Goal: Information Seeking & Learning: Learn about a topic

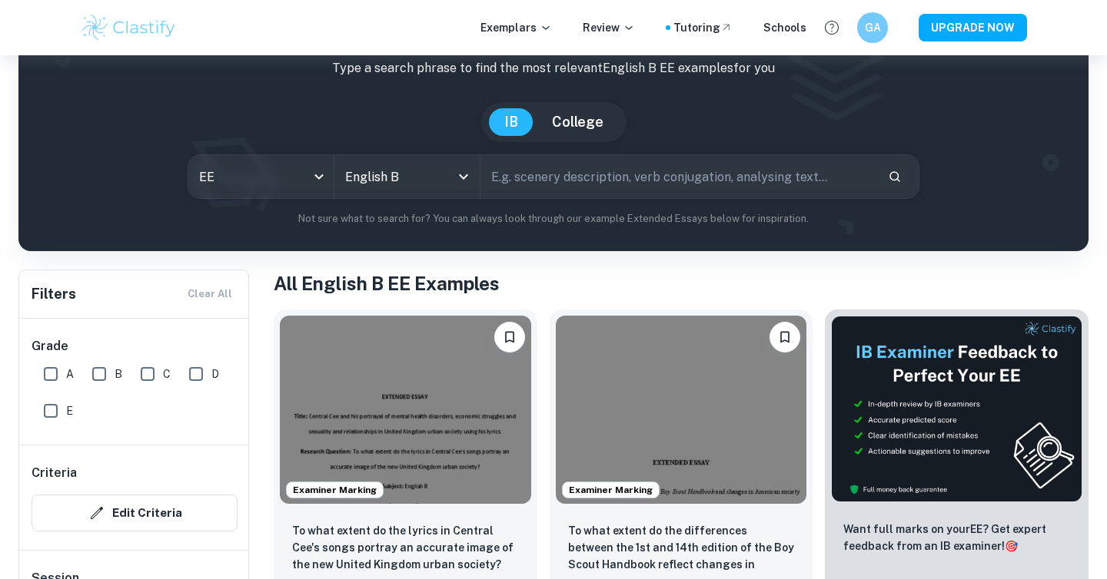
scroll to position [41, 0]
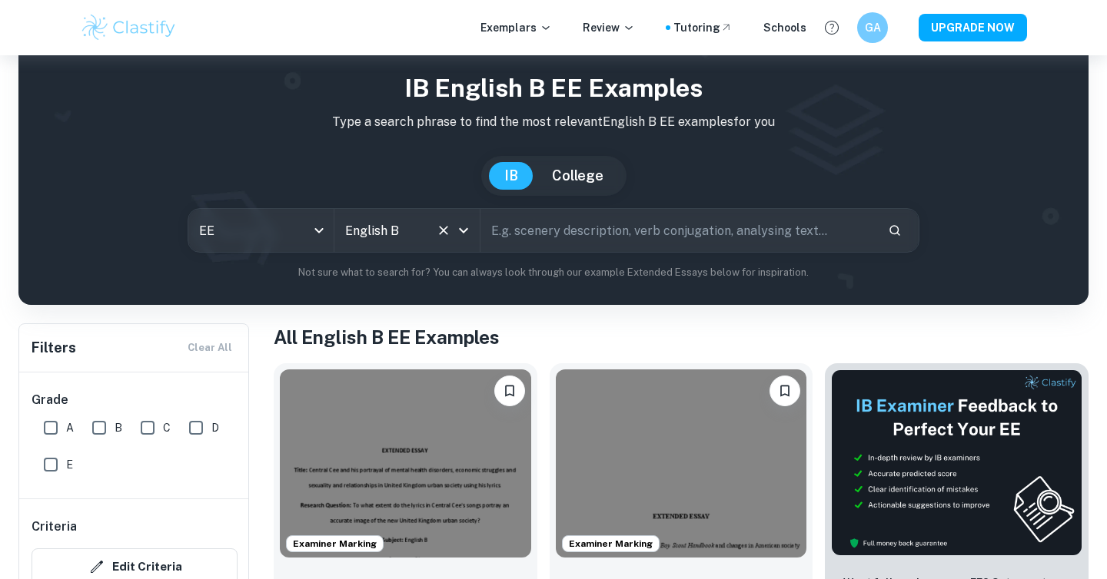
click at [407, 238] on input "English B" at bounding box center [385, 230] width 88 height 29
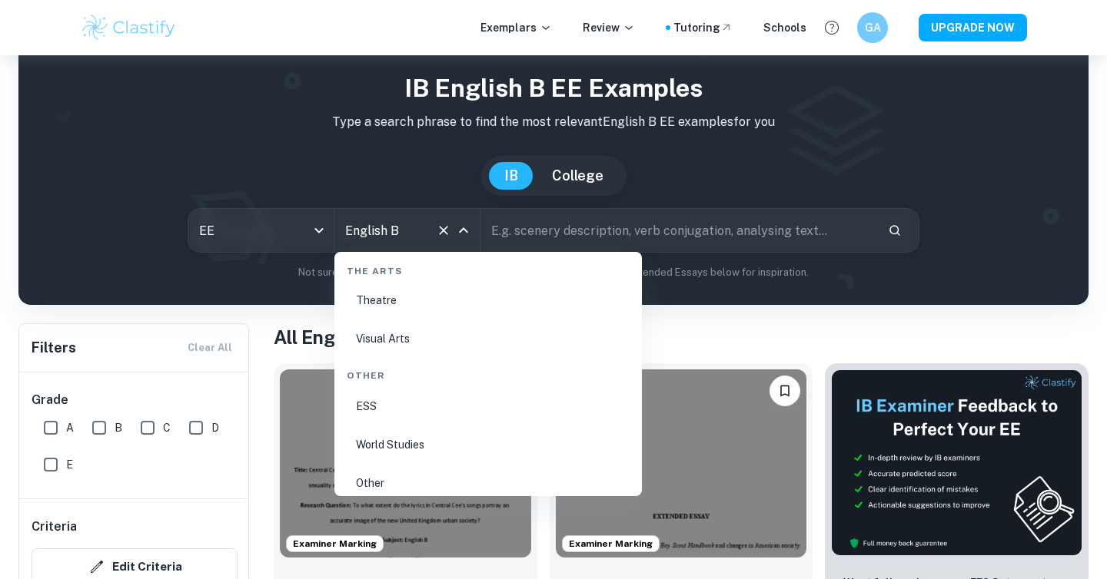
scroll to position [2739, 0]
click at [375, 392] on li "ESS" at bounding box center [487, 395] width 295 height 35
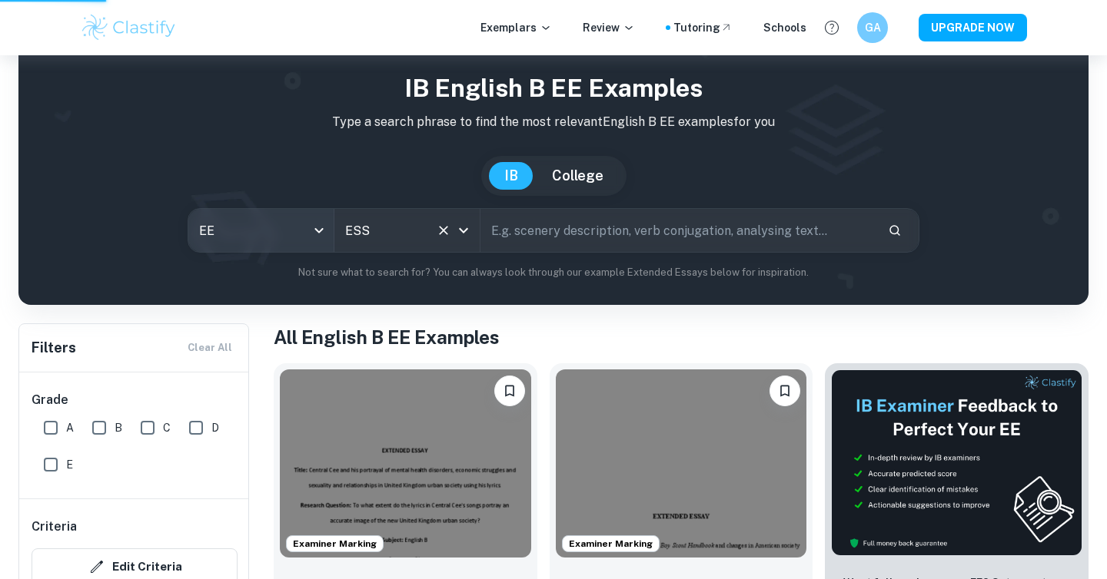
click at [257, 221] on body "We value your privacy We use cookies to enhance your browsing experience, serve…" at bounding box center [553, 304] width 1107 height 579
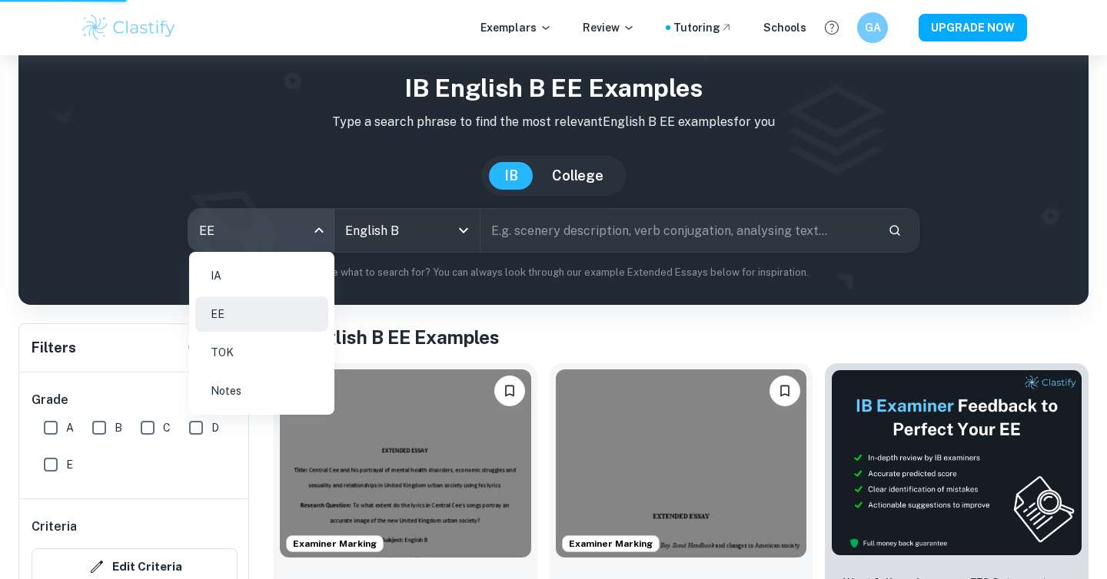
click at [251, 274] on li "IA" at bounding box center [261, 275] width 133 height 35
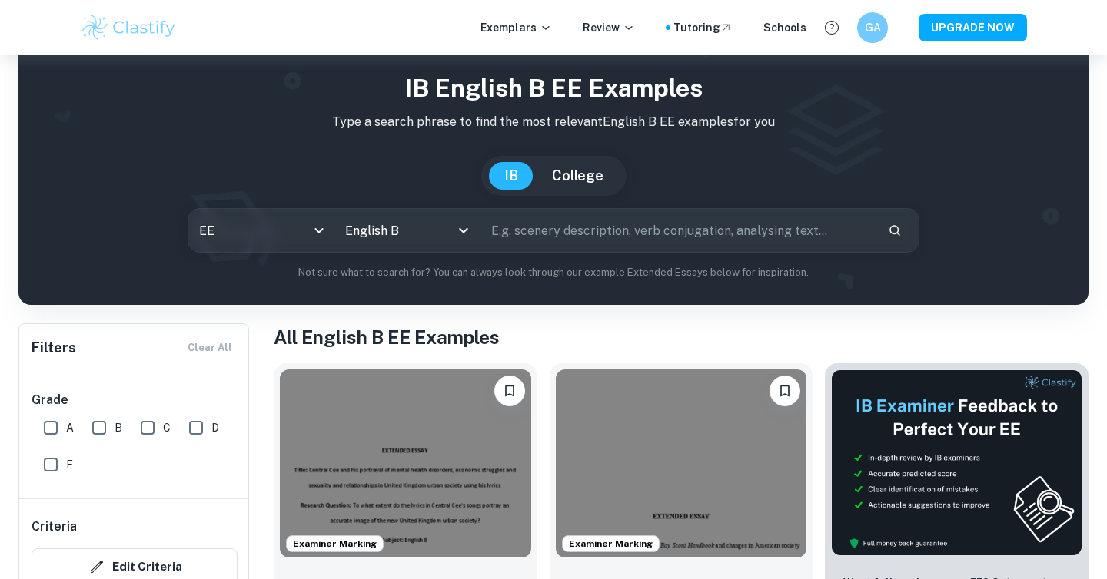
click at [550, 239] on input "text" at bounding box center [677, 230] width 395 height 43
type input "glaciel"
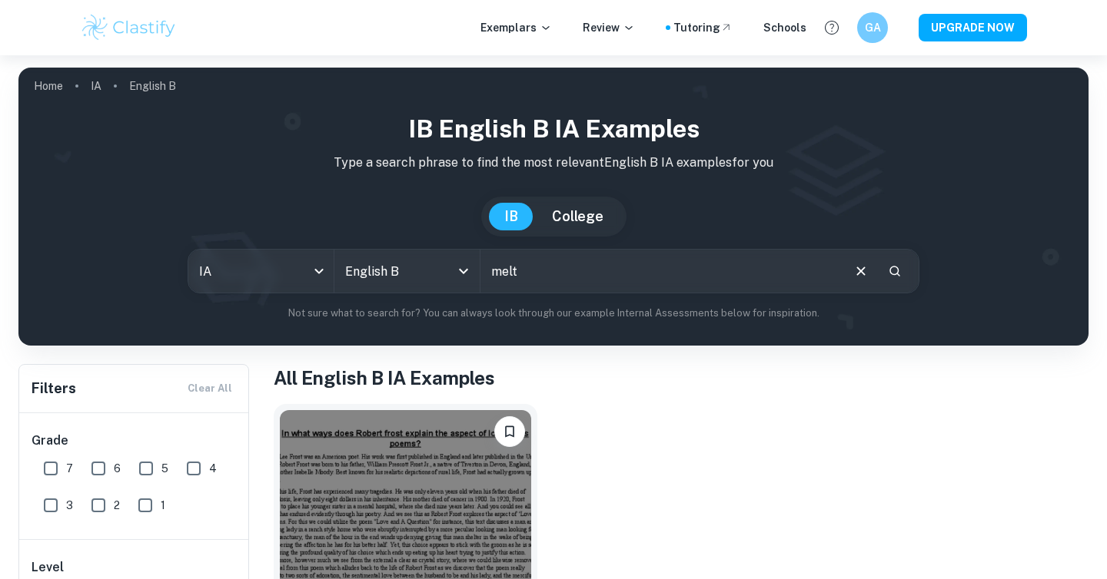
type input "melt"
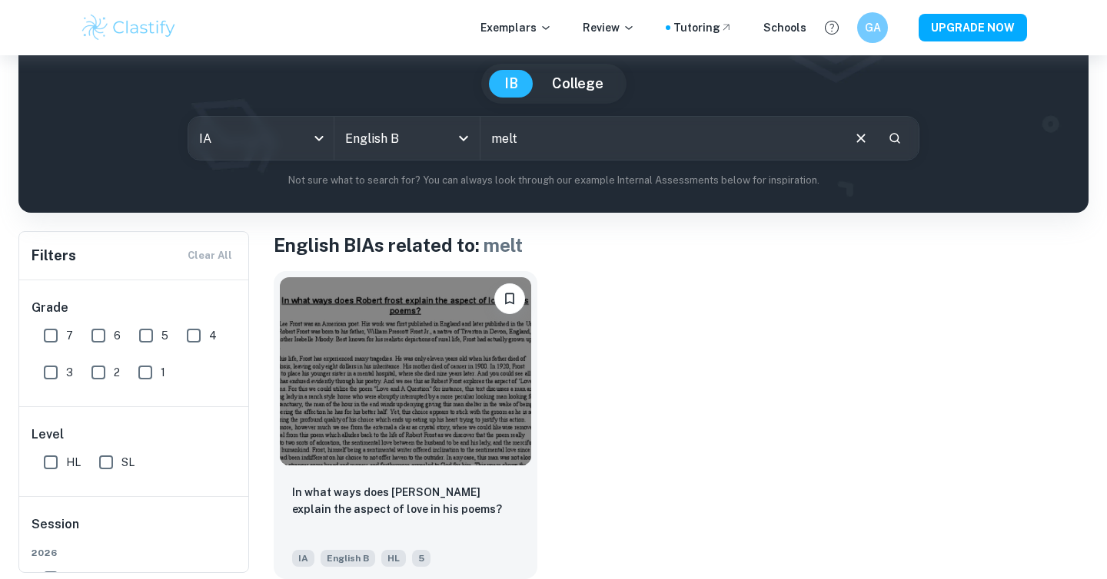
scroll to position [133, 0]
click at [411, 139] on input "English B" at bounding box center [385, 138] width 88 height 29
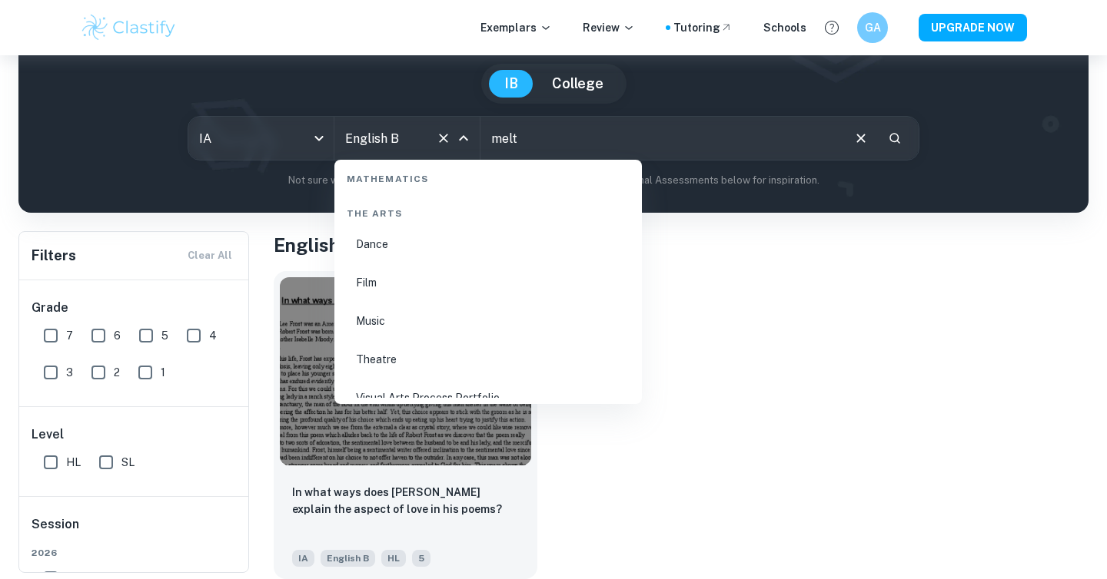
scroll to position [2970, 0]
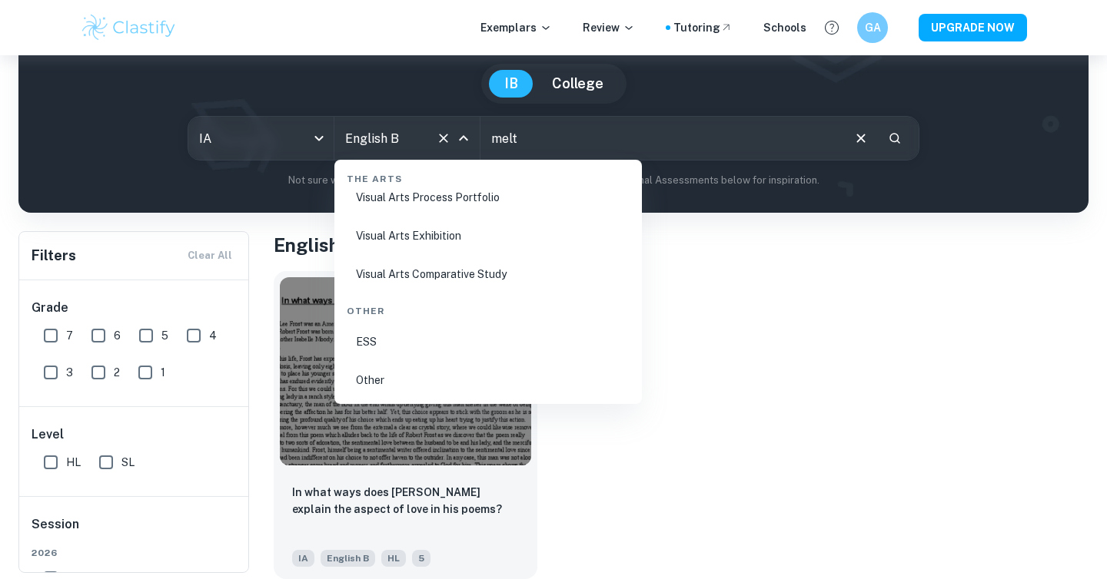
click at [380, 339] on li "ESS" at bounding box center [487, 341] width 295 height 35
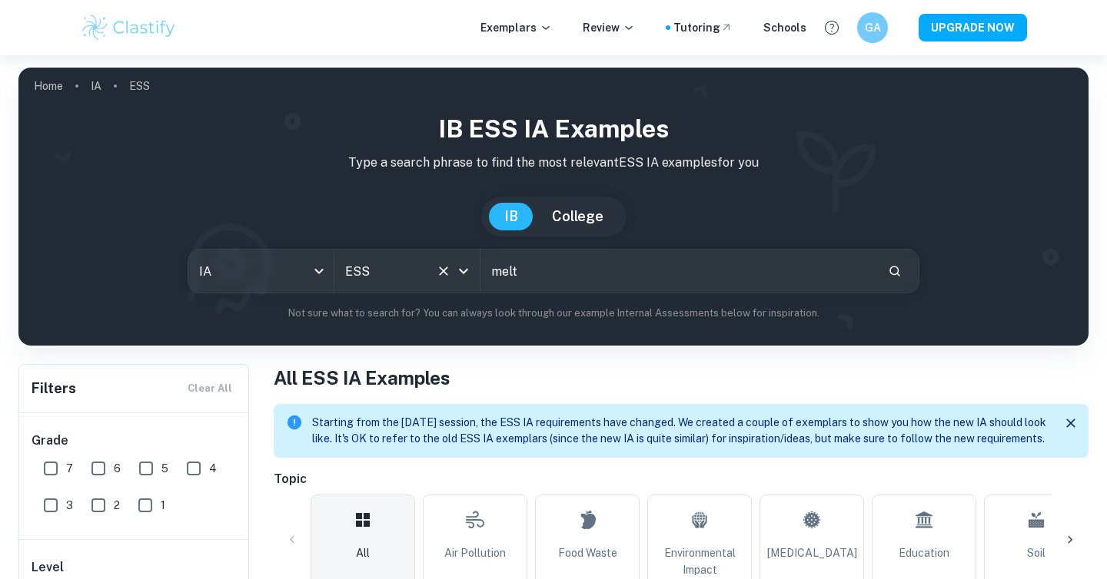
click at [576, 272] on input "melt" at bounding box center [677, 271] width 395 height 43
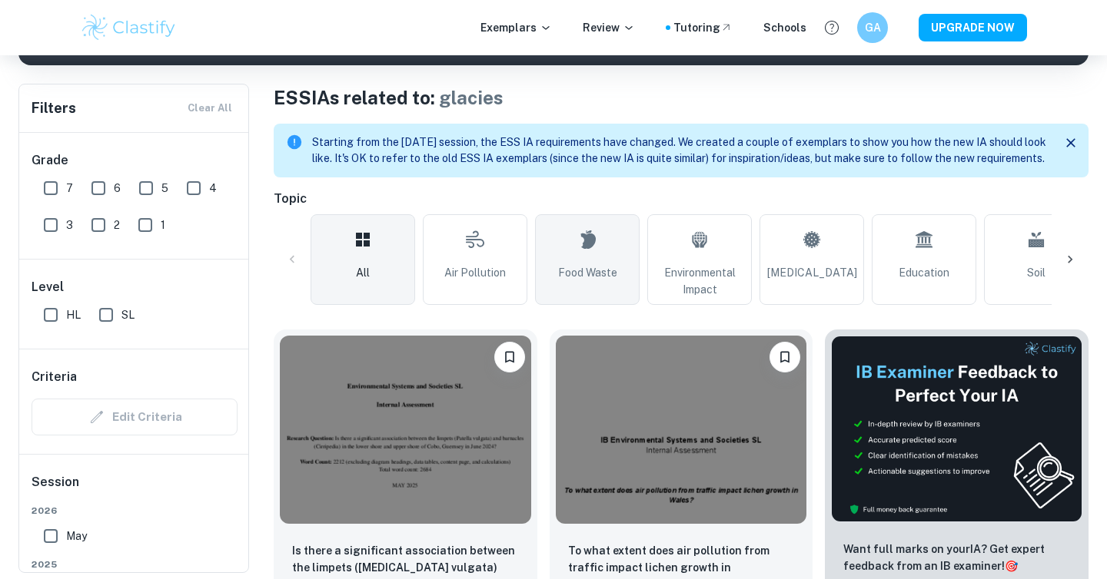
scroll to position [281, 0]
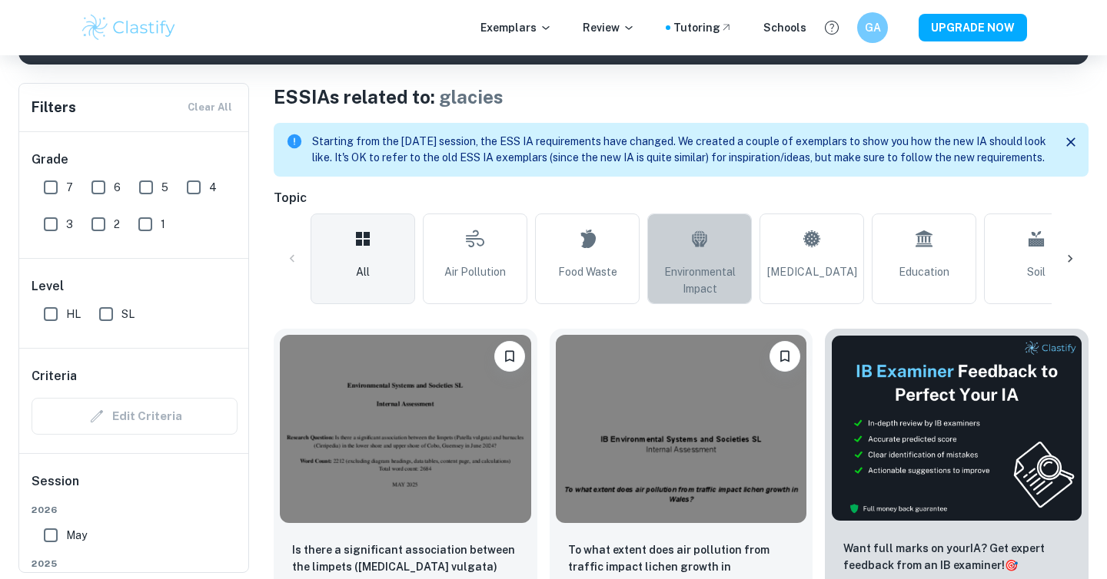
click at [702, 284] on span "Environmental Impact" at bounding box center [699, 281] width 91 height 34
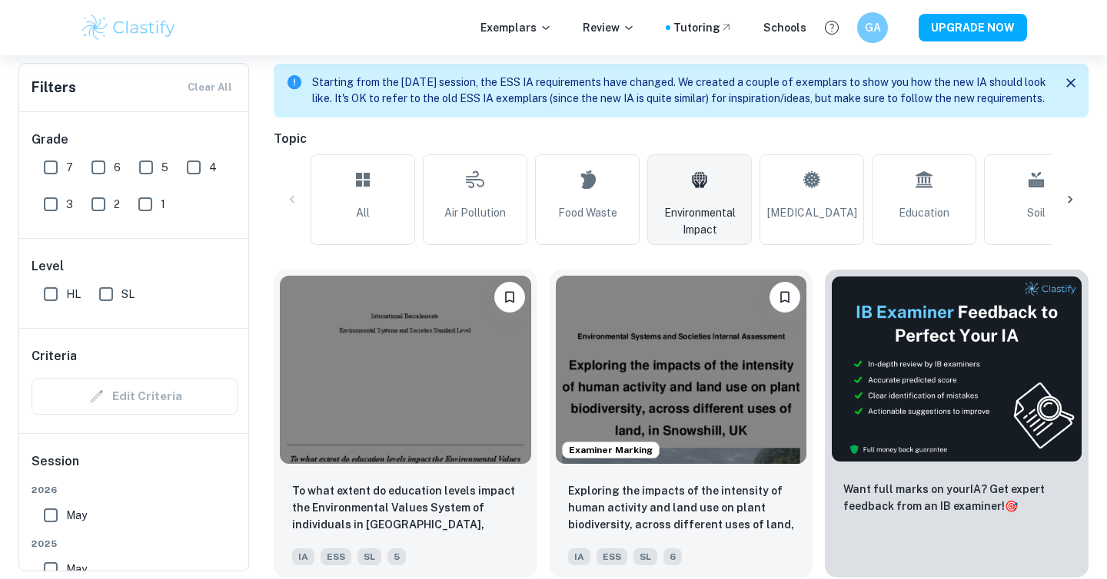
scroll to position [193, 0]
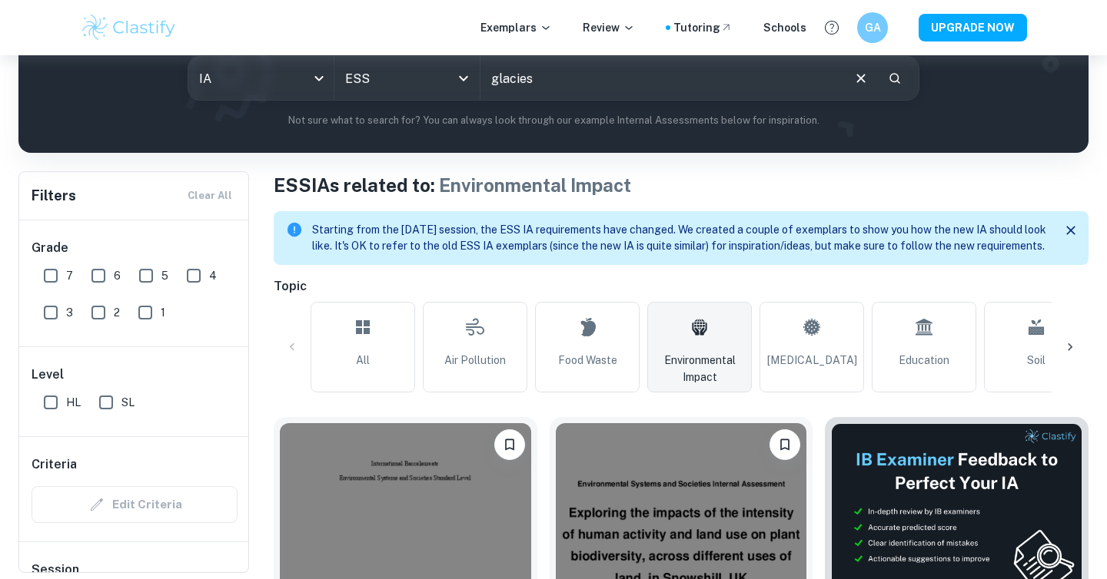
drag, startPoint x: 635, startPoint y: 83, endPoint x: 494, endPoint y: 81, distance: 140.7
click at [494, 82] on input "glacies" at bounding box center [660, 78] width 360 height 43
type input "E"
paste input "To what extent do the changing flow rates of glacial rivers in Iceland impact t…"
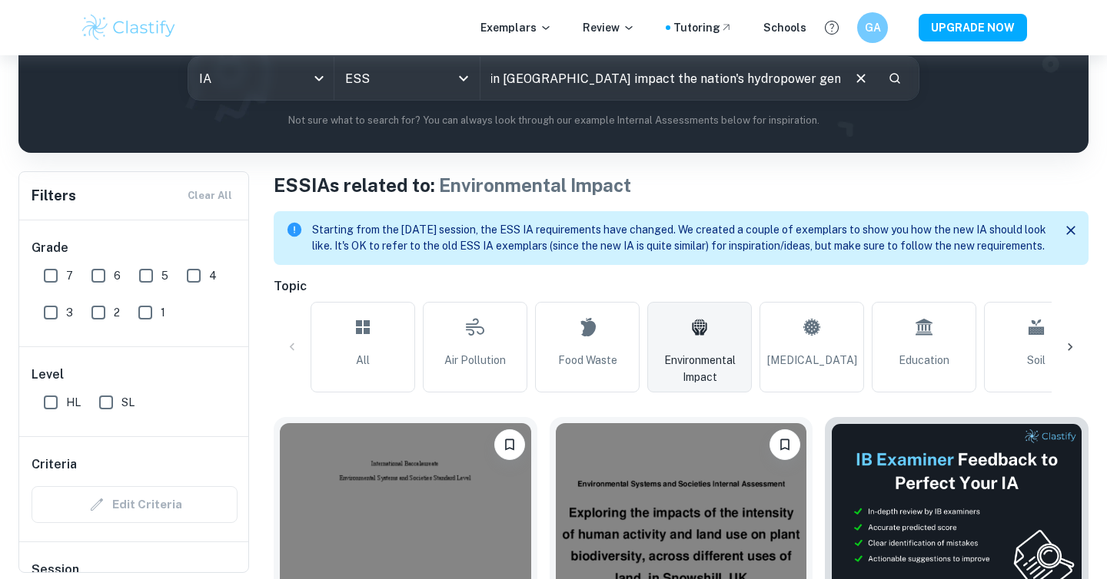
type input "To what extent do the changing flow rates of glacial rivers in Iceland impact t…"
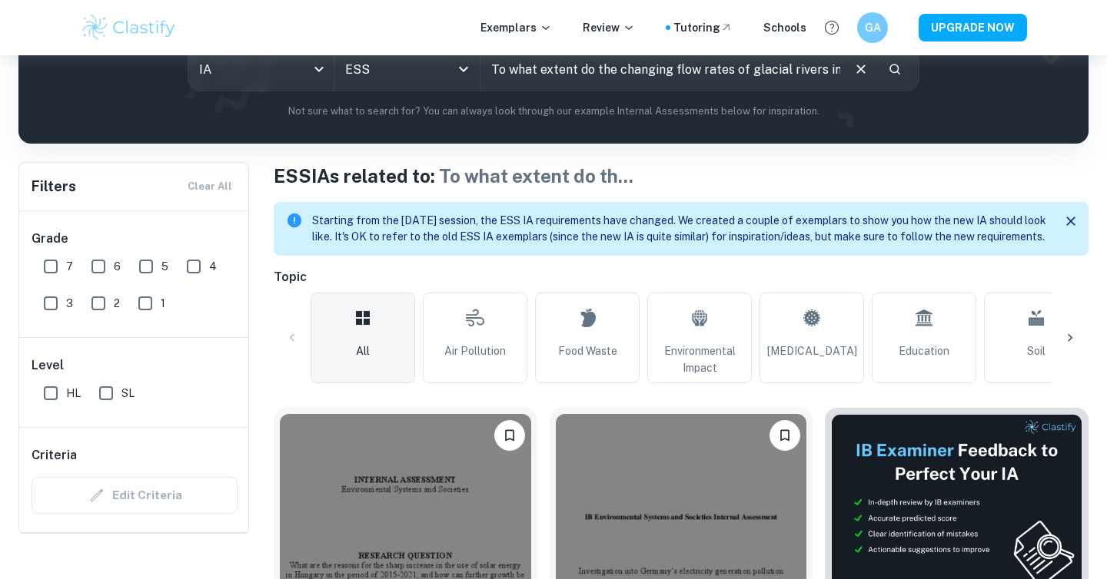
scroll to position [541, 0]
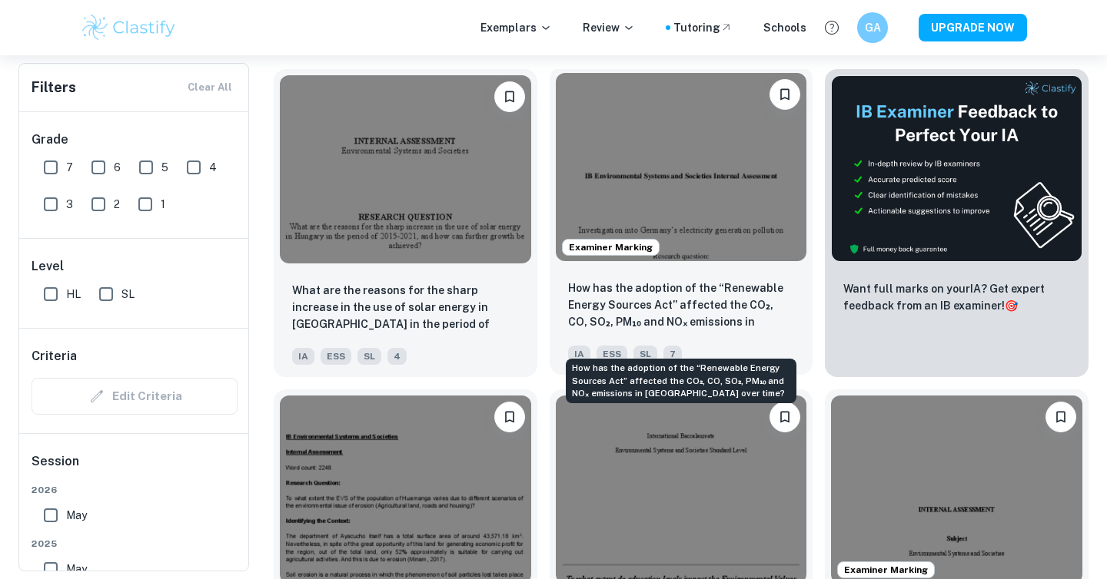
click at [674, 304] on p "How has the adoption of the “Renewable Energy Sources Act” affected the CO₂, CO…" at bounding box center [681, 306] width 227 height 52
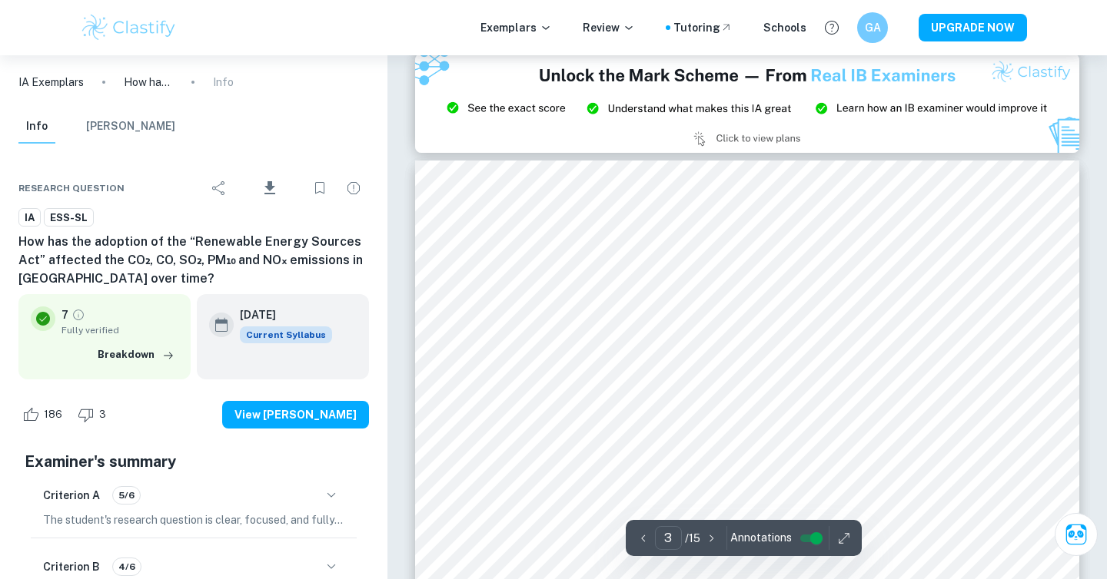
scroll to position [2035, 0]
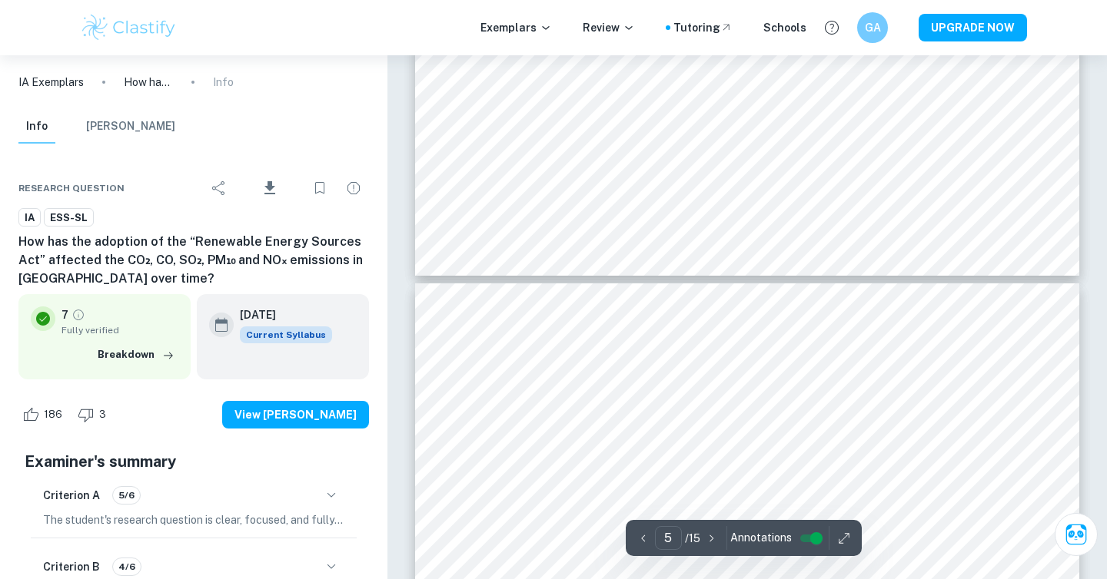
type input "6"
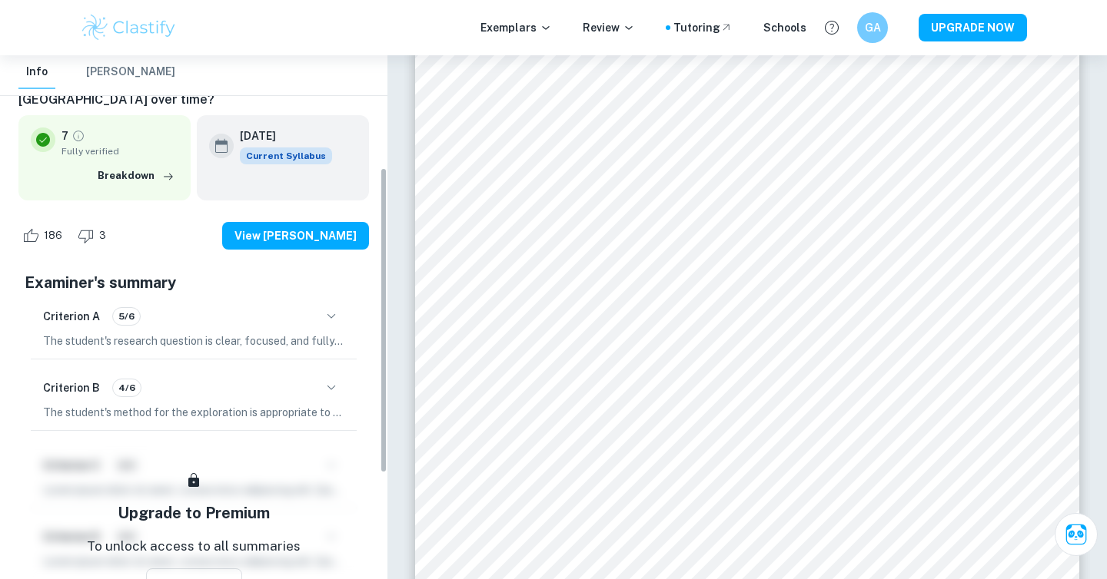
scroll to position [194, 0]
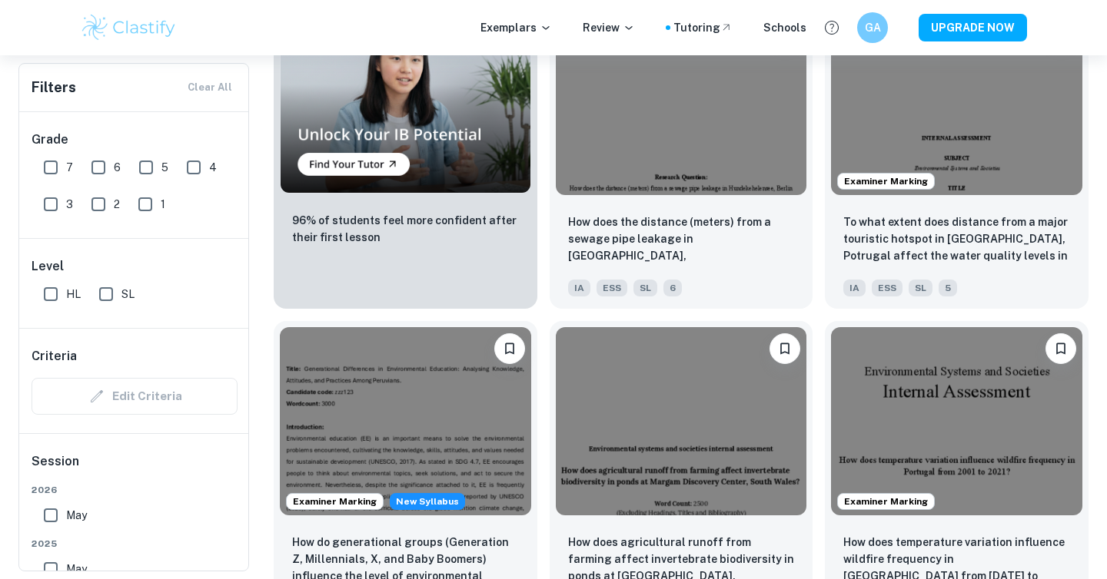
scroll to position [1253, 0]
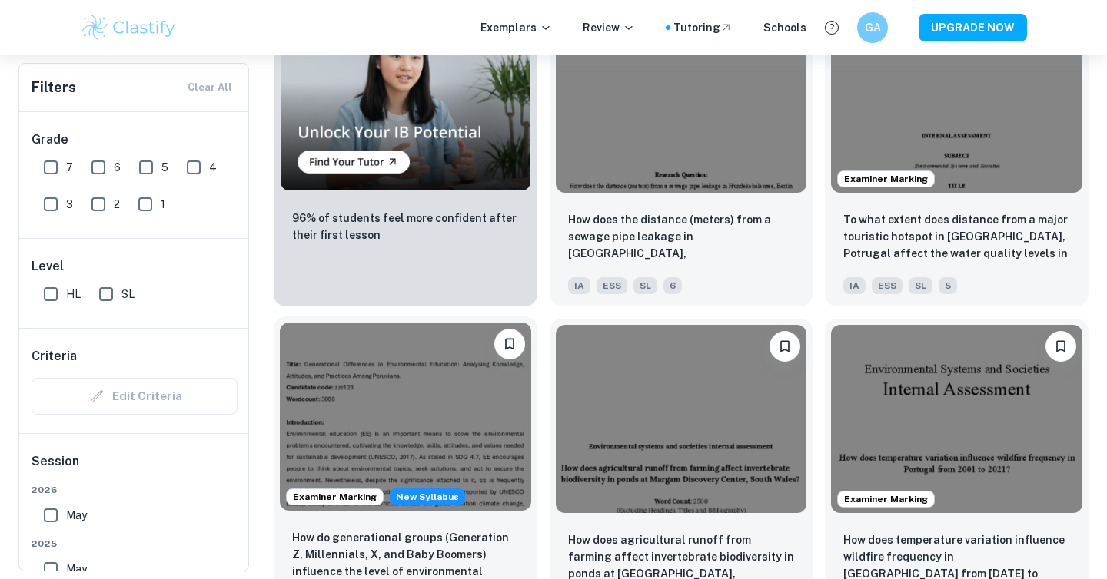
click at [435, 431] on img at bounding box center [405, 417] width 251 height 188
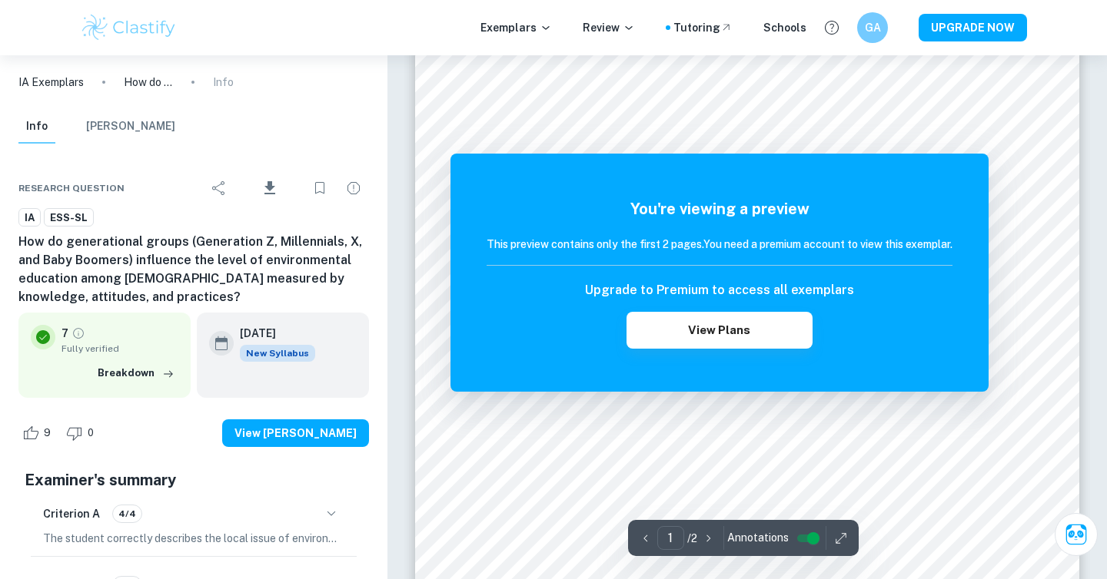
scroll to position [274, 0]
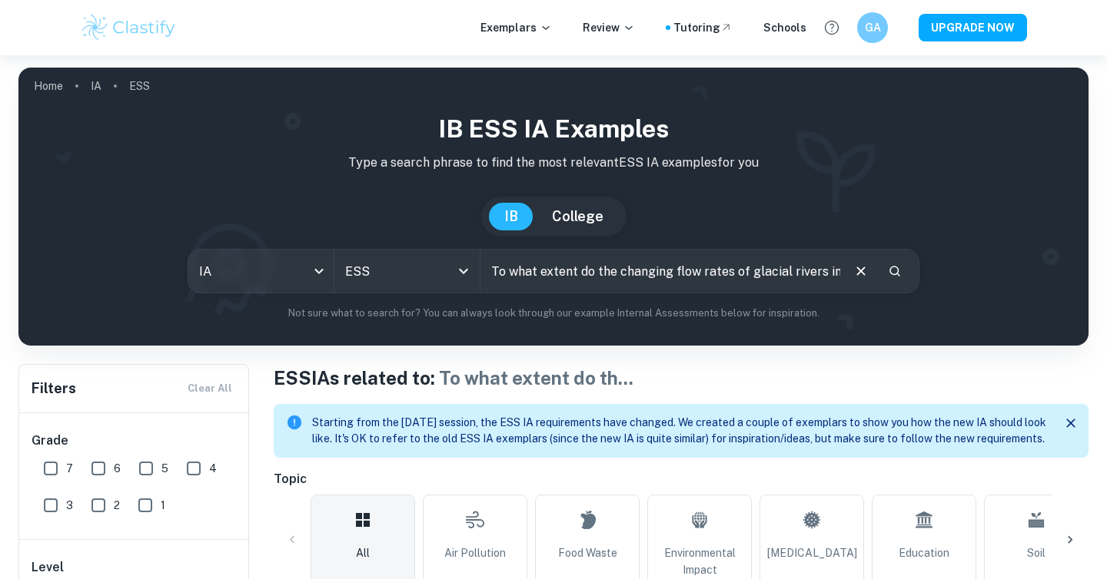
click at [654, 277] on input "To what extent do the changing flow rates of glacial rivers in Iceland impact t…" at bounding box center [660, 271] width 360 height 43
click at [855, 267] on icon "Clear" at bounding box center [860, 271] width 17 height 17
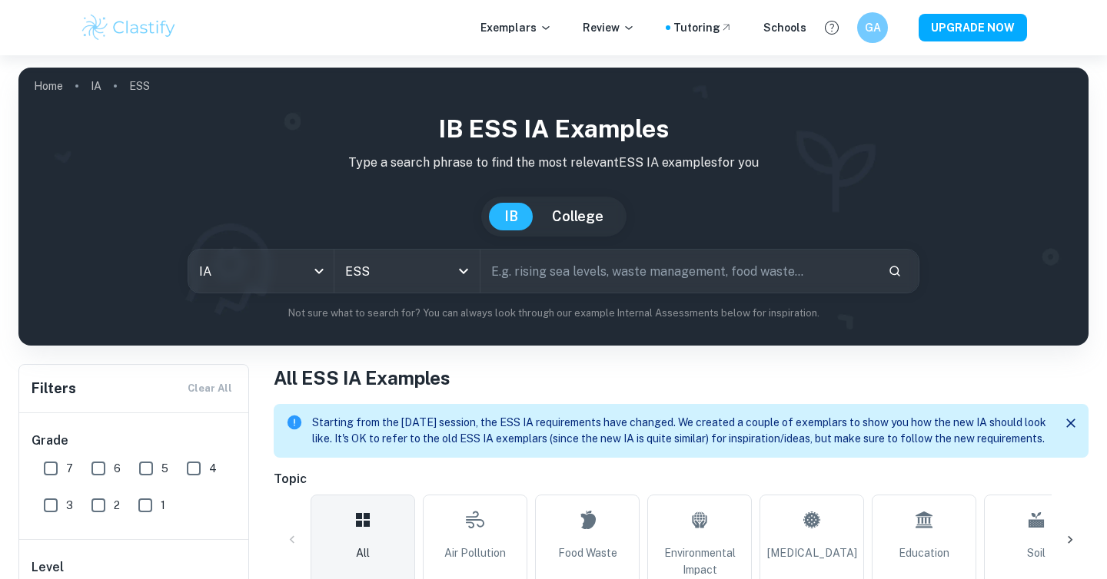
click at [802, 271] on input "text" at bounding box center [677, 271] width 395 height 43
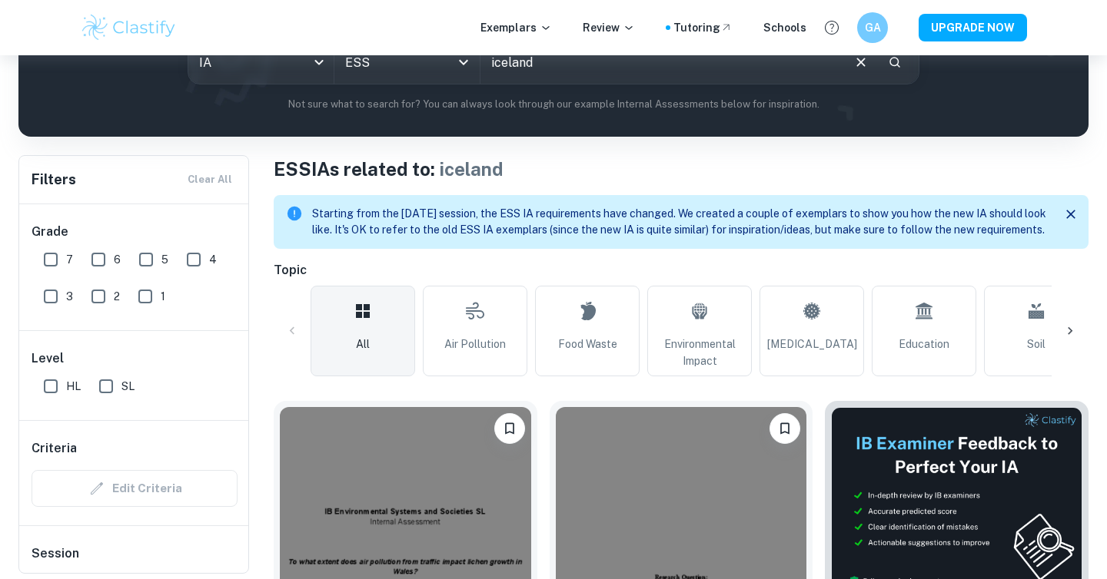
scroll to position [210, 0]
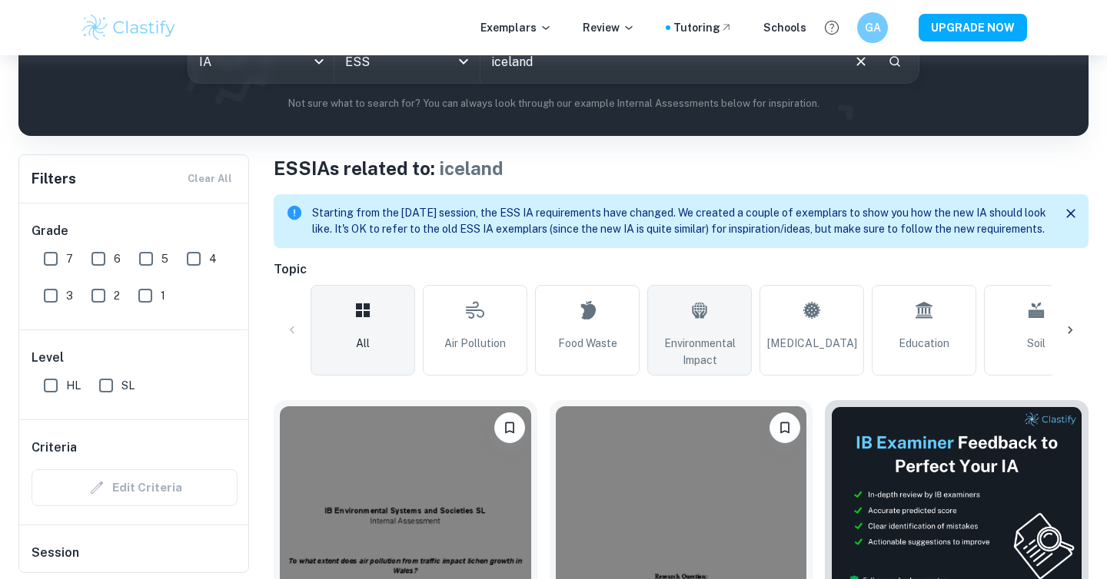
click at [710, 344] on link "Environmental Impact" at bounding box center [699, 330] width 105 height 91
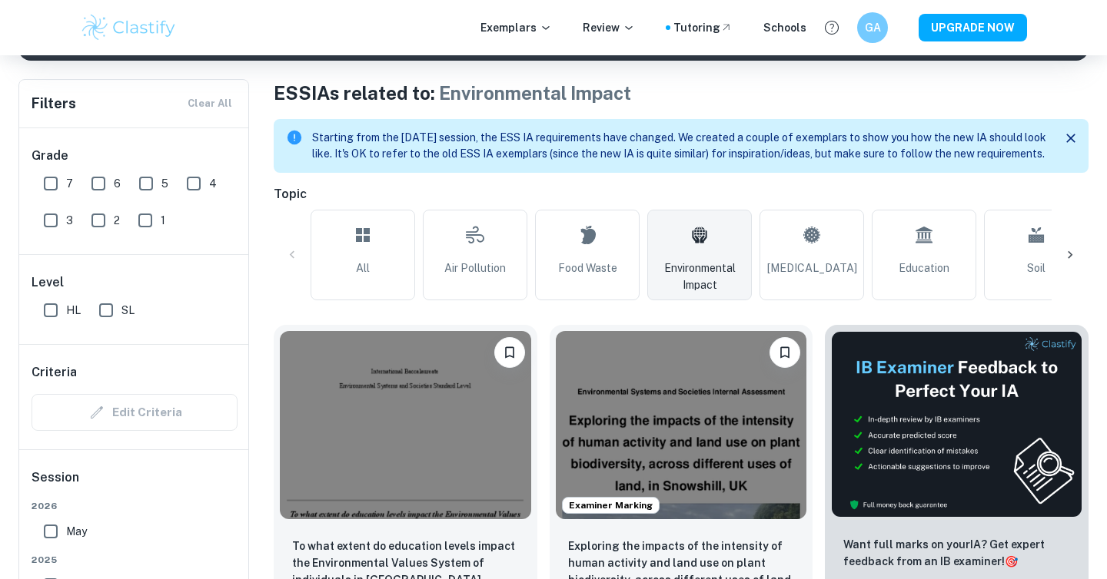
scroll to position [342, 0]
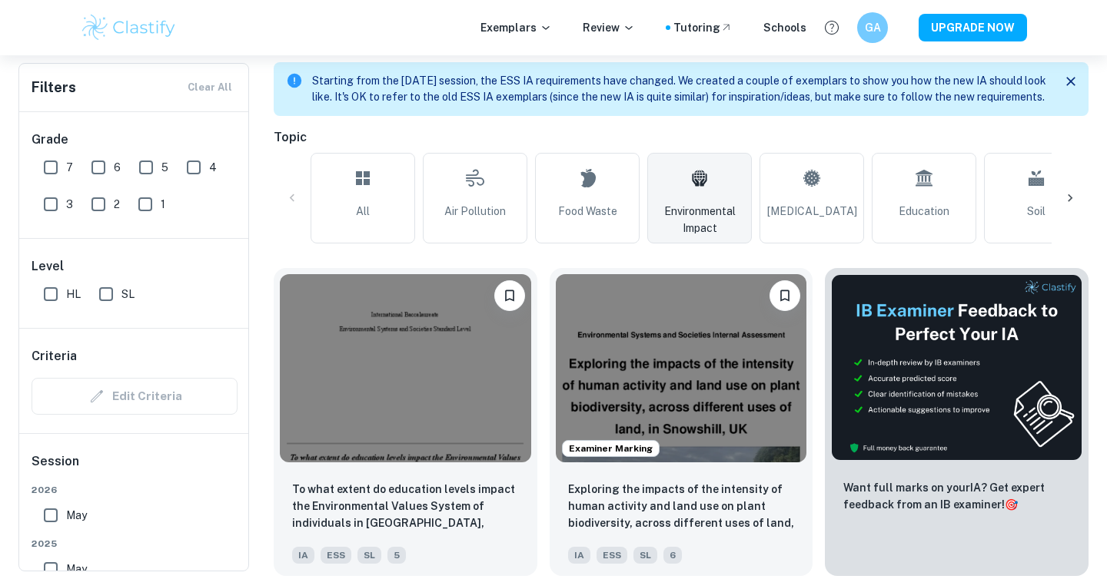
click at [1075, 206] on icon at bounding box center [1069, 198] width 15 height 15
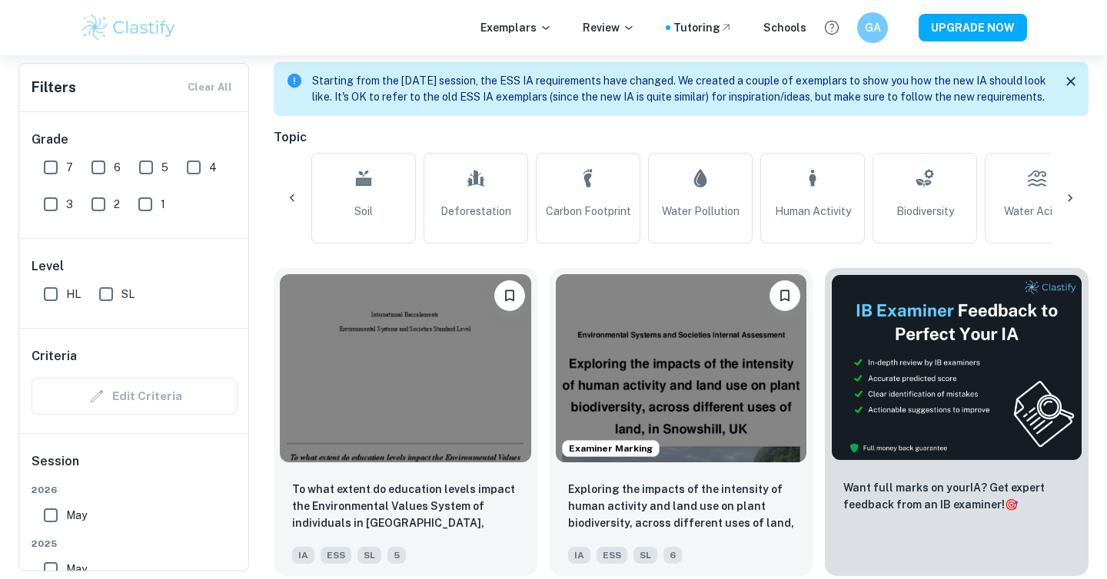
scroll to position [0, 721]
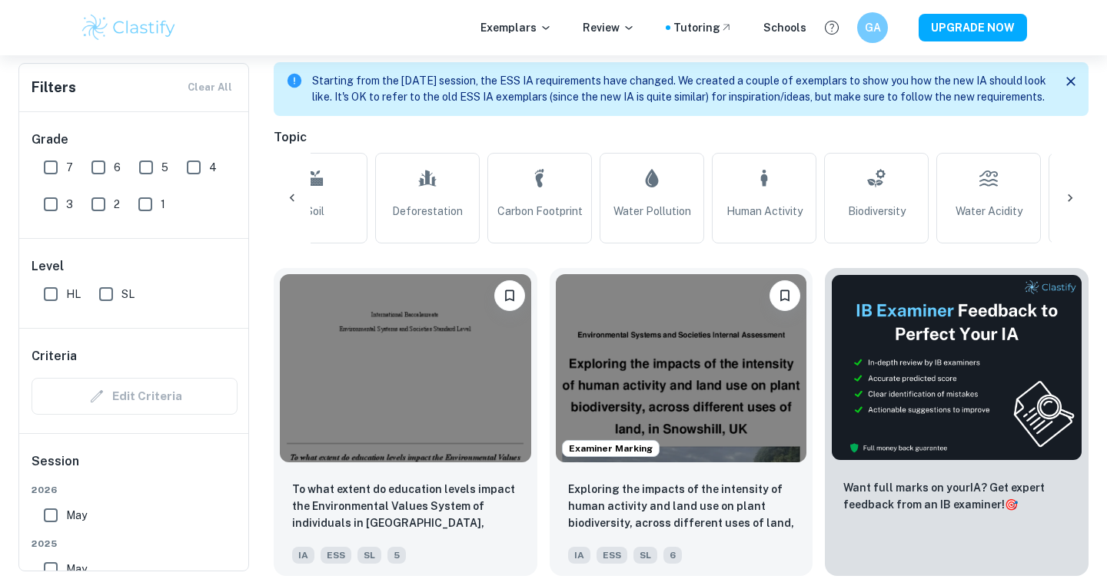
click at [1073, 206] on icon at bounding box center [1069, 198] width 15 height 15
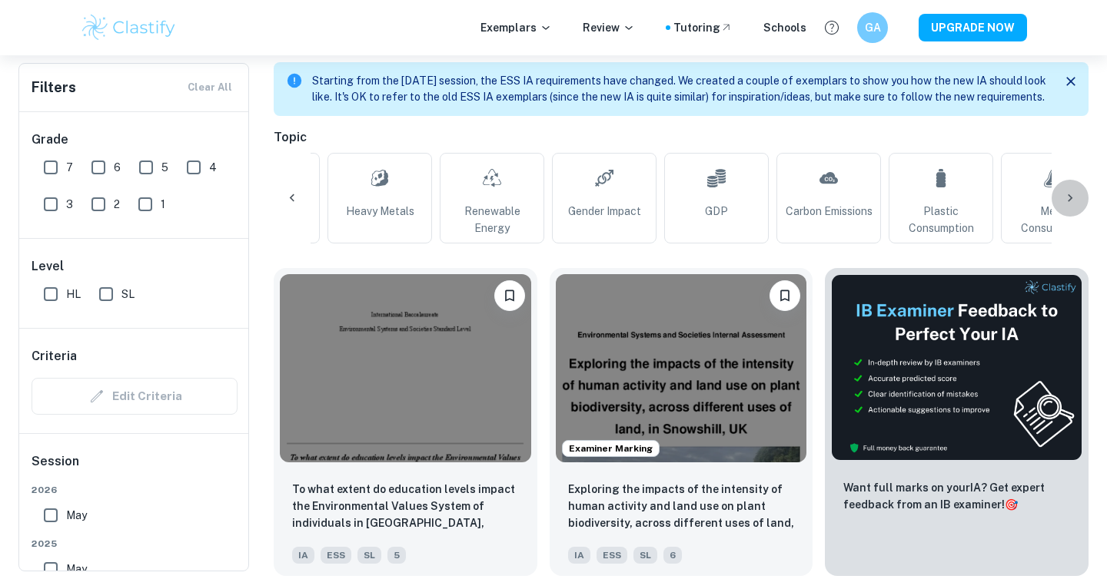
click at [1072, 206] on icon at bounding box center [1069, 198] width 15 height 15
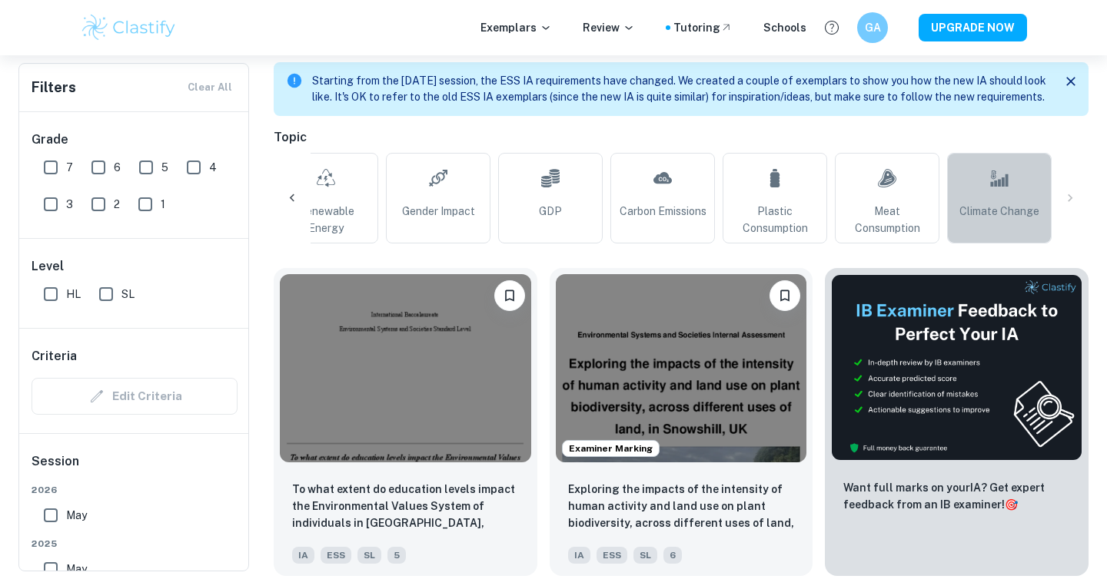
click at [968, 211] on link "Climate Change" at bounding box center [999, 198] width 105 height 91
type input "Climate Change"
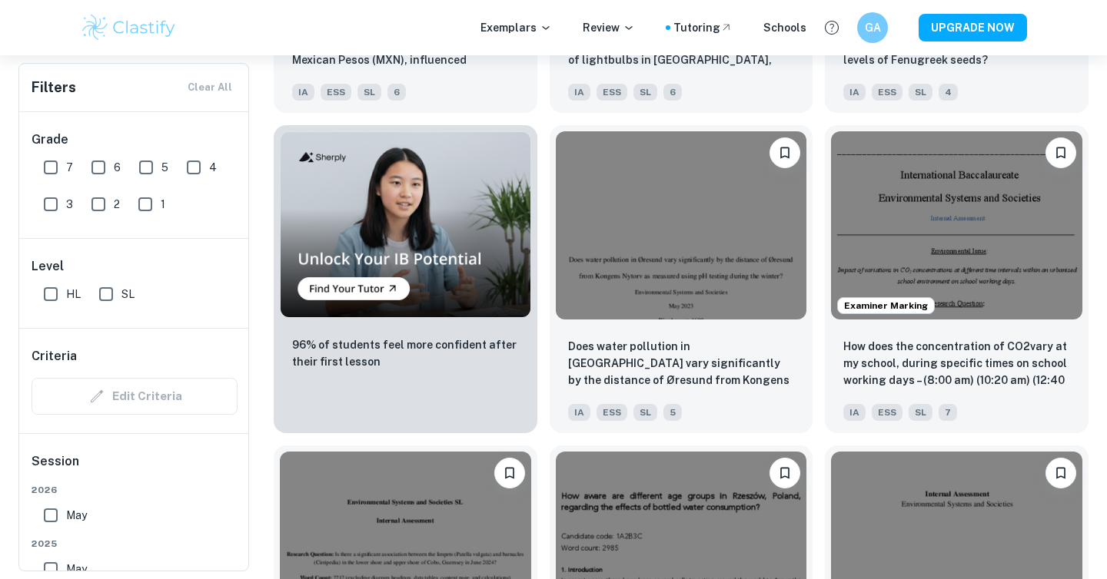
scroll to position [6261, 0]
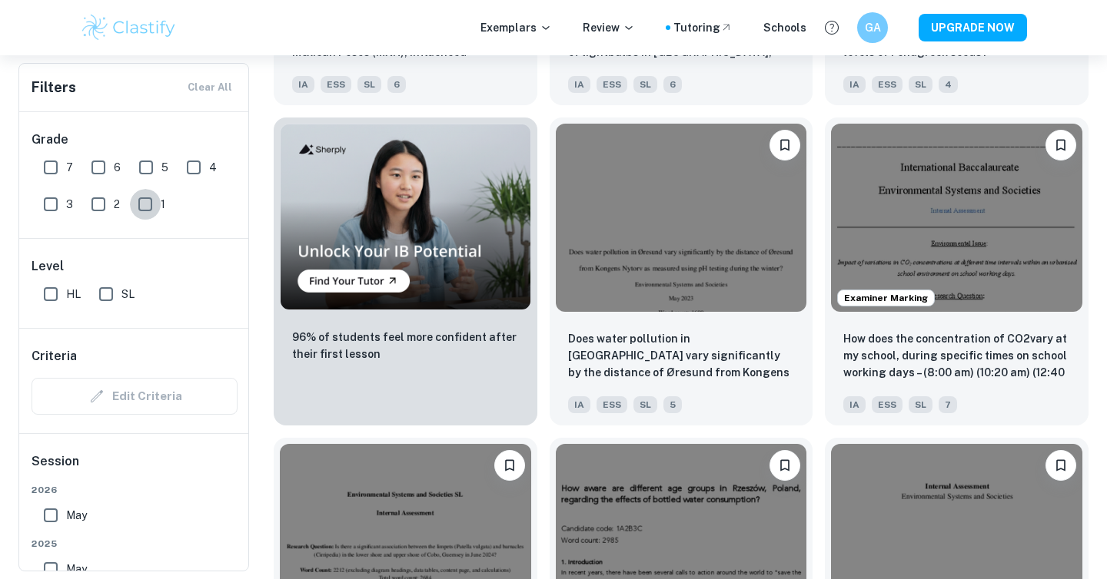
click at [144, 200] on input "1" at bounding box center [145, 204] width 31 height 31
checkbox input "true"
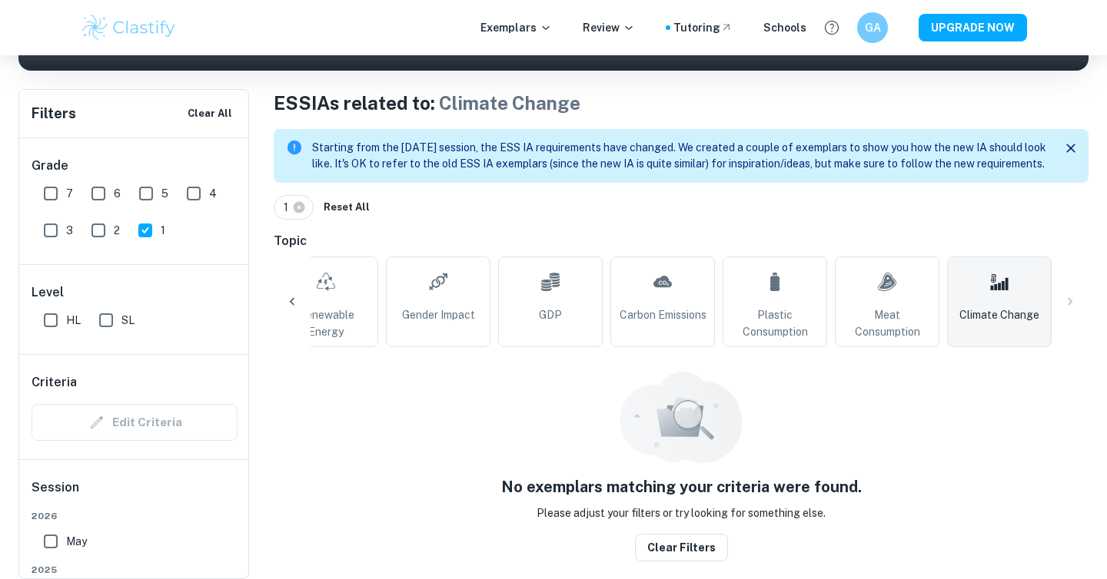
scroll to position [274, 0]
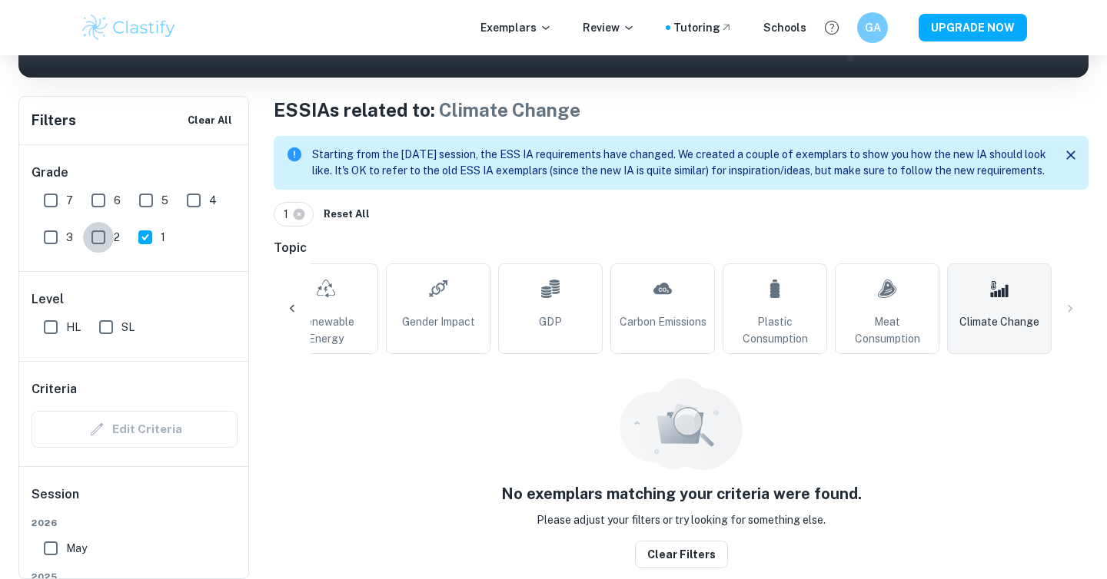
click at [101, 234] on input "2" at bounding box center [98, 237] width 31 height 31
checkbox input "true"
click at [141, 233] on input "1" at bounding box center [145, 237] width 31 height 31
checkbox input "false"
click at [53, 227] on input "3" at bounding box center [50, 237] width 31 height 31
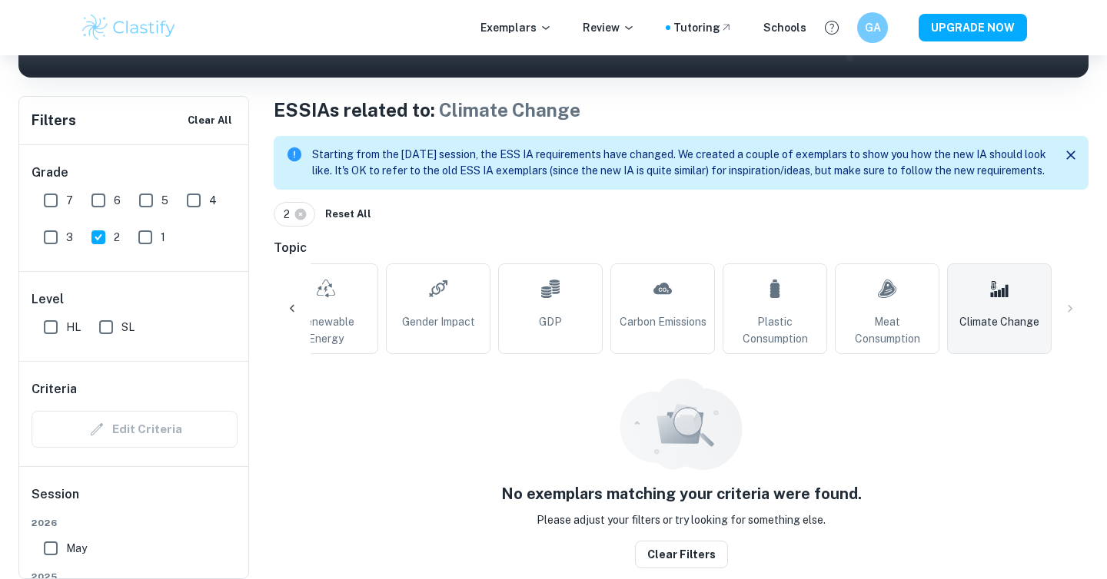
checkbox input "true"
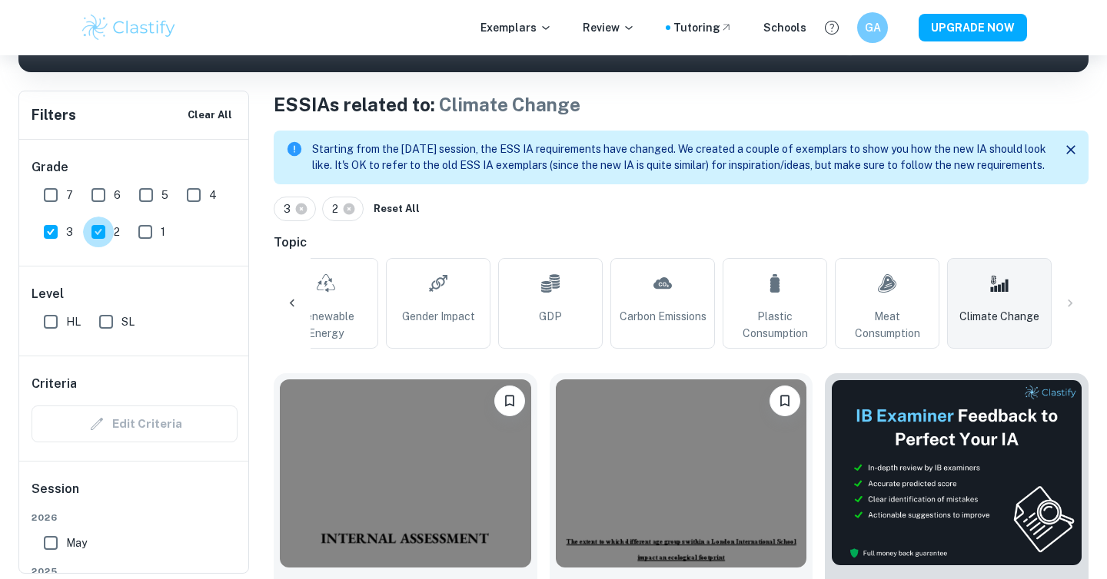
click at [103, 232] on input "2" at bounding box center [98, 232] width 31 height 31
checkbox input "false"
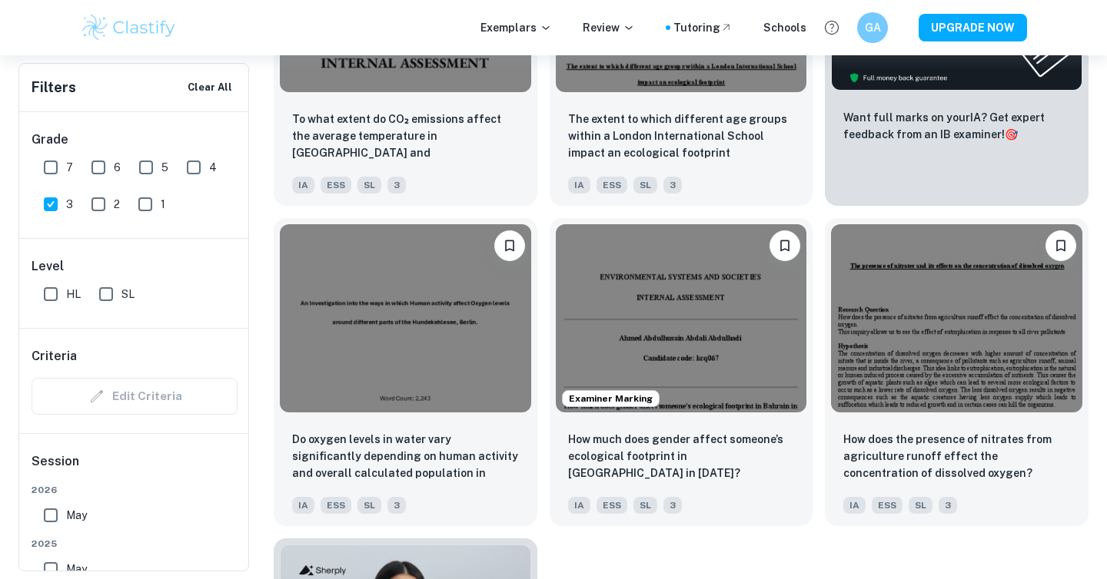
scroll to position [762, 0]
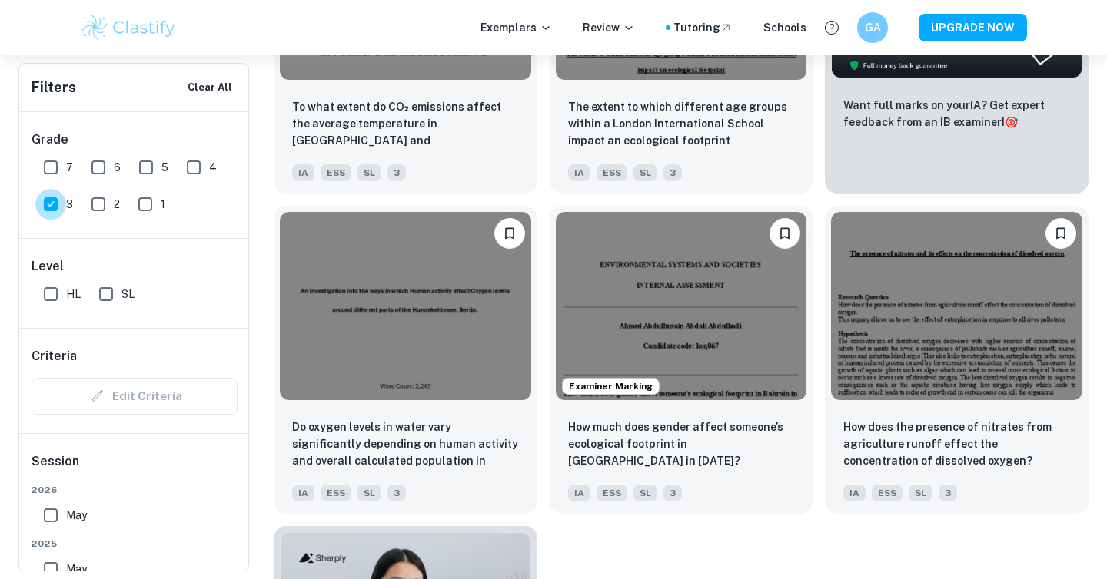
click at [53, 203] on input "3" at bounding box center [50, 204] width 31 height 31
checkbox input "false"
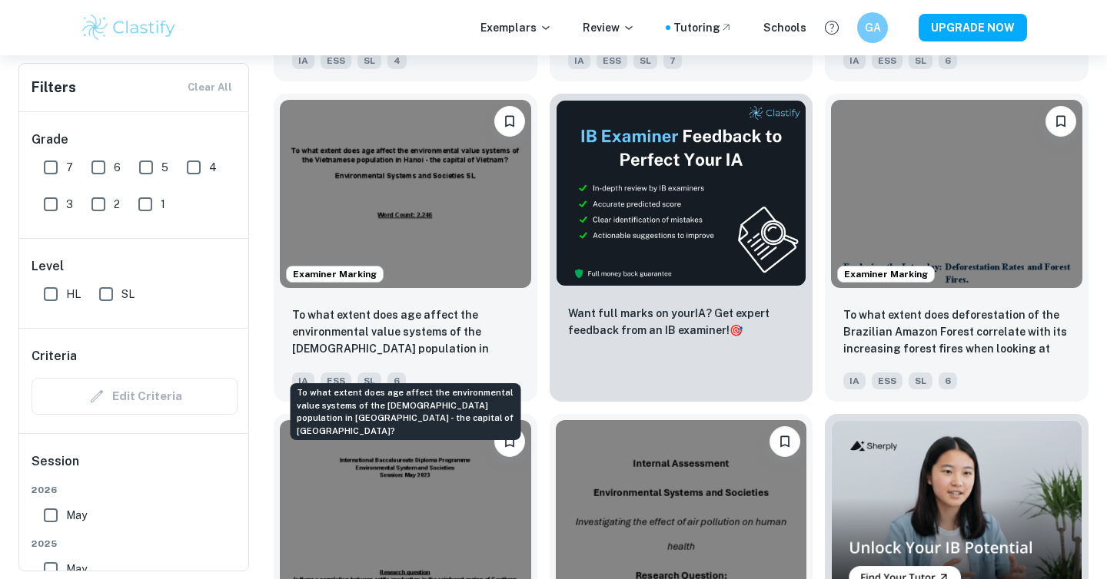
scroll to position [4027, 0]
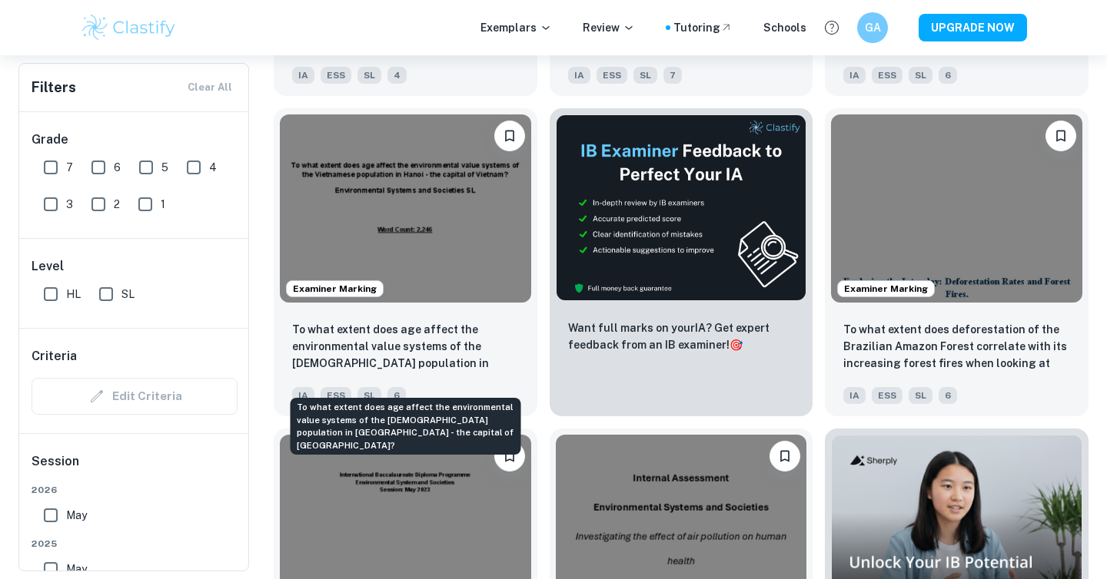
type input "Environmental Impact"
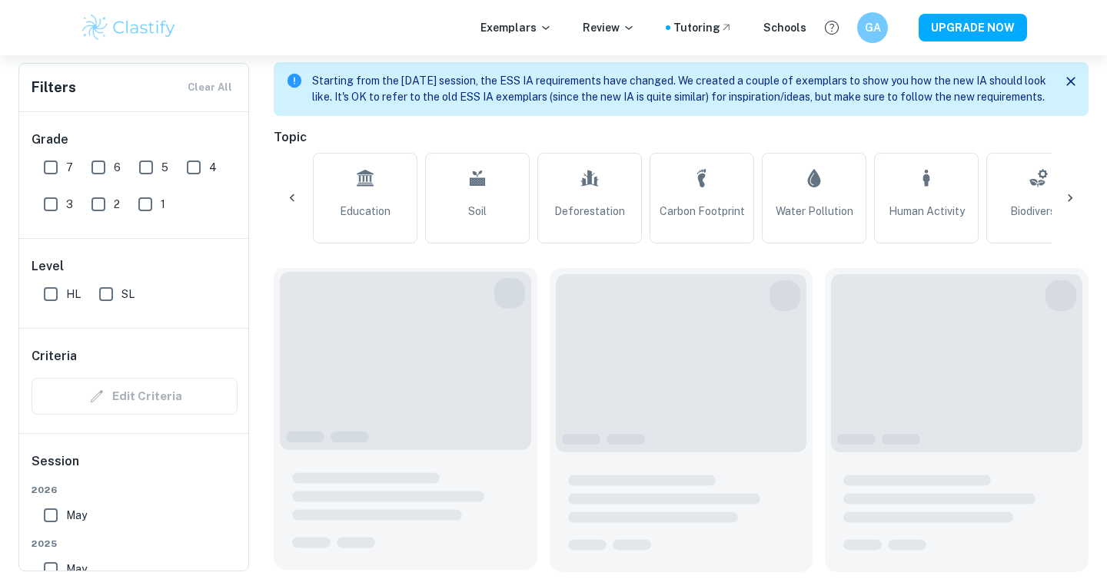
scroll to position [0, 337]
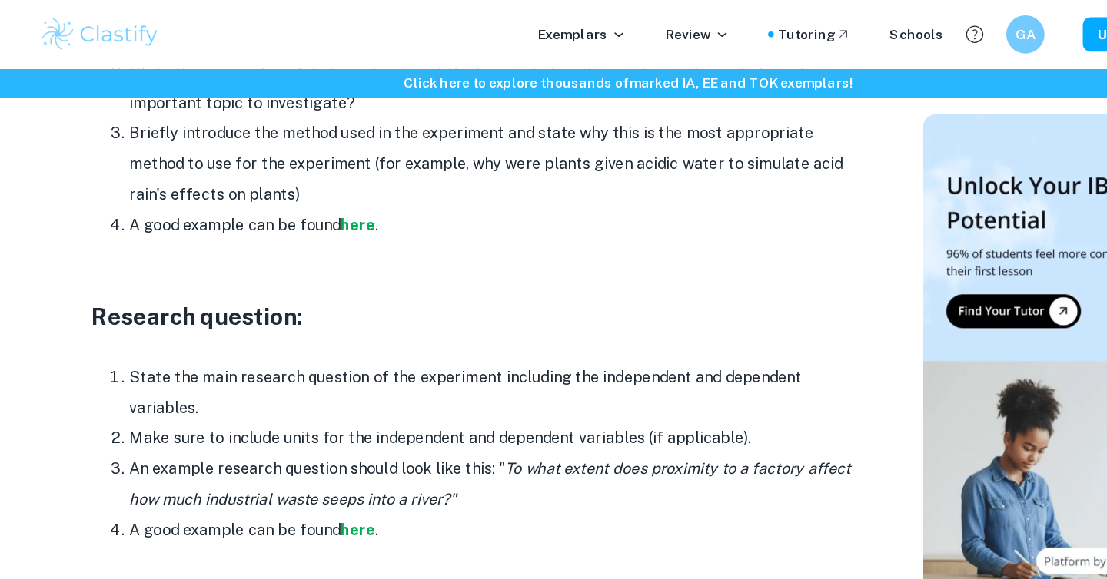
scroll to position [1210, 0]
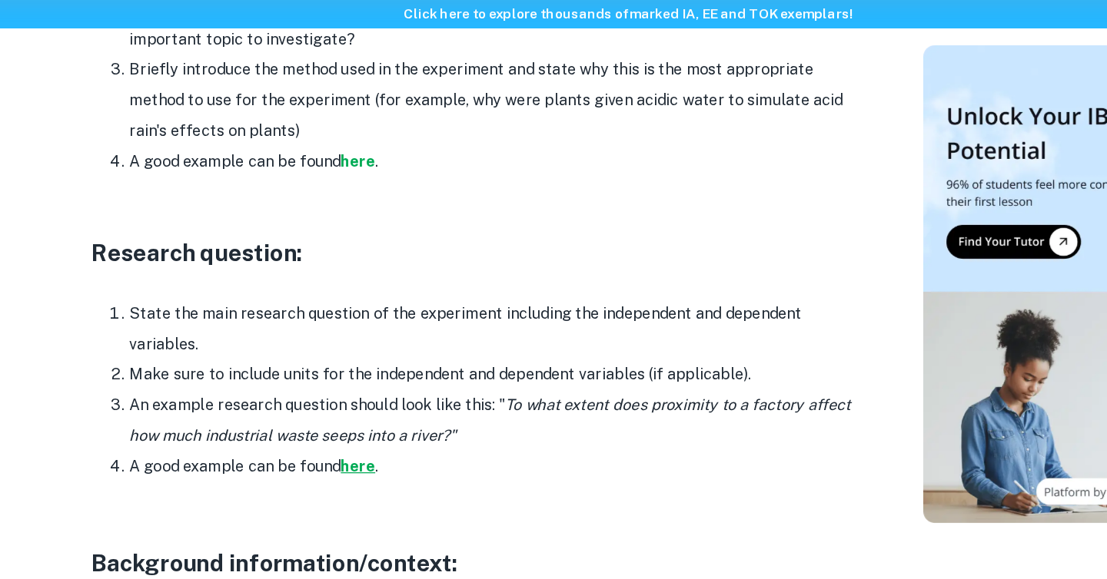
click at [334, 423] on strong "here" at bounding box center [336, 430] width 28 height 15
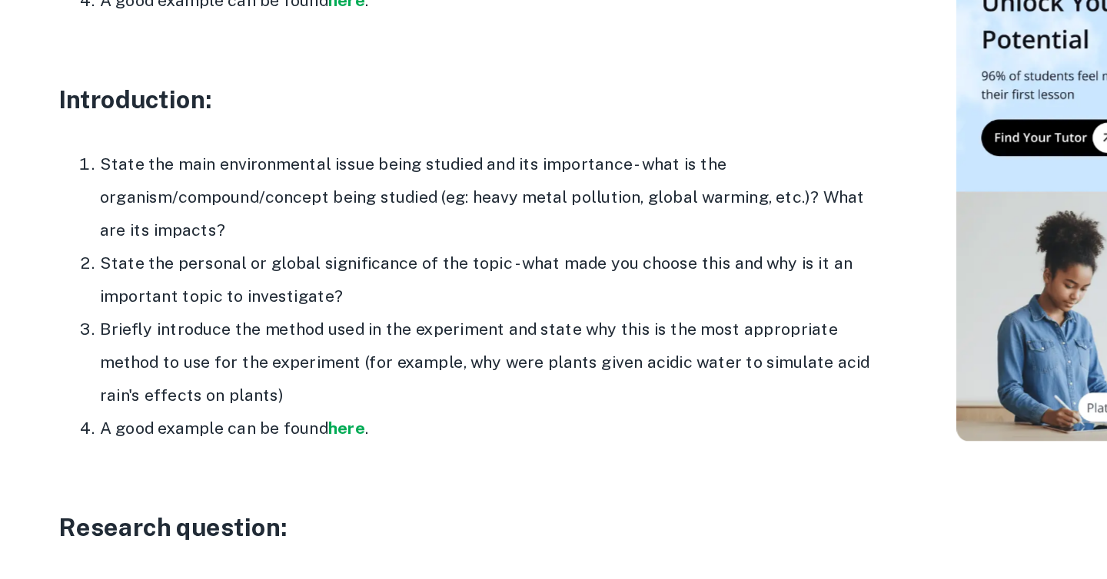
scroll to position [933, 0]
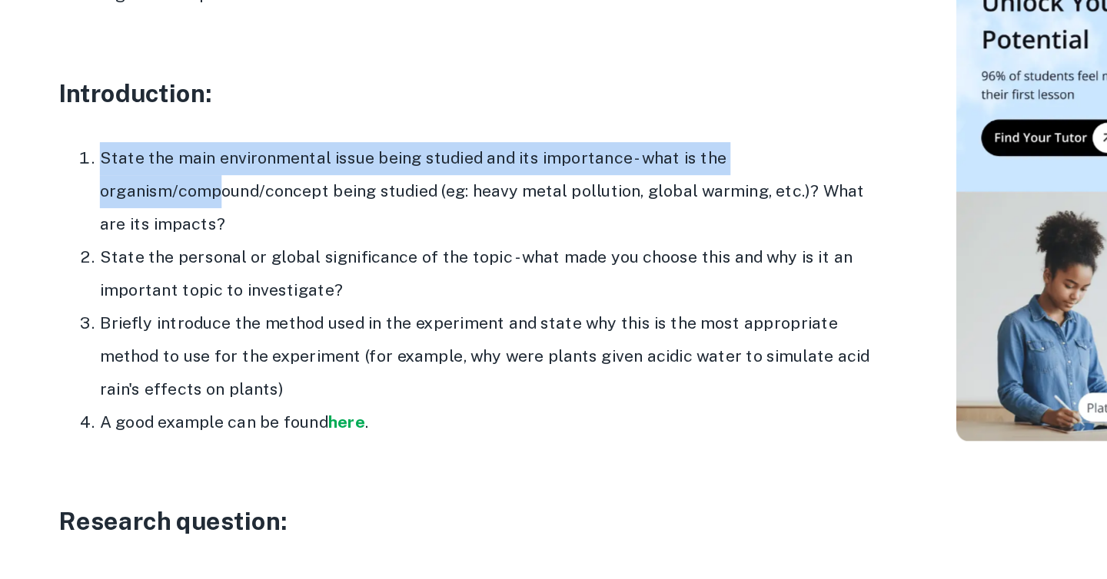
drag, startPoint x: 151, startPoint y: 239, endPoint x: 238, endPoint y: 270, distance: 92.9
click at [240, 264] on li "State the main environmental issue being studied and its importance - what is t…" at bounding box center [444, 291] width 584 height 74
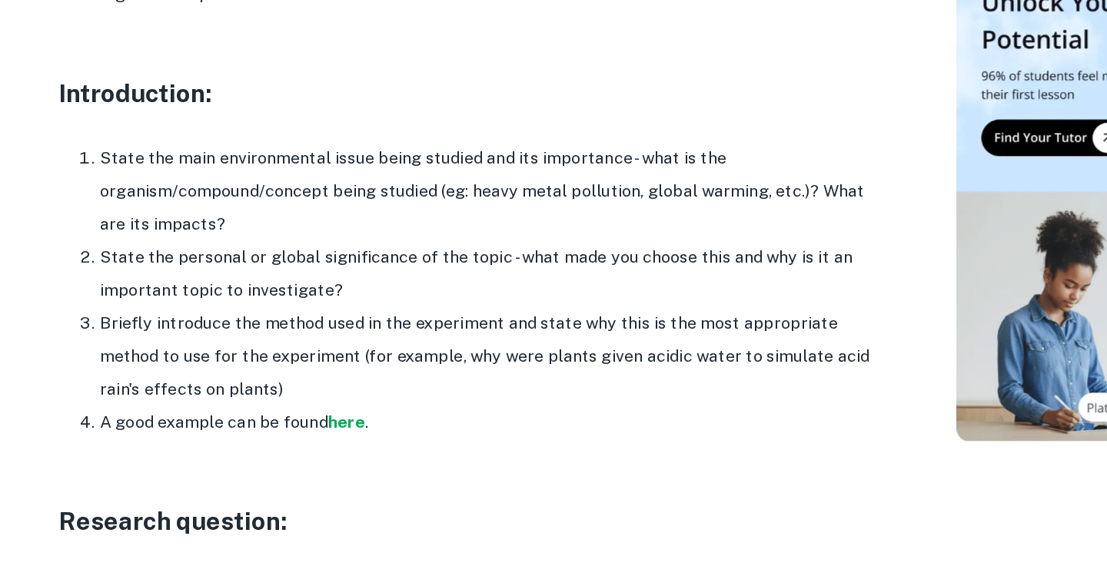
click at [257, 327] on li "State the personal or global significance of the topic - what made you choose t…" at bounding box center [444, 351] width 584 height 49
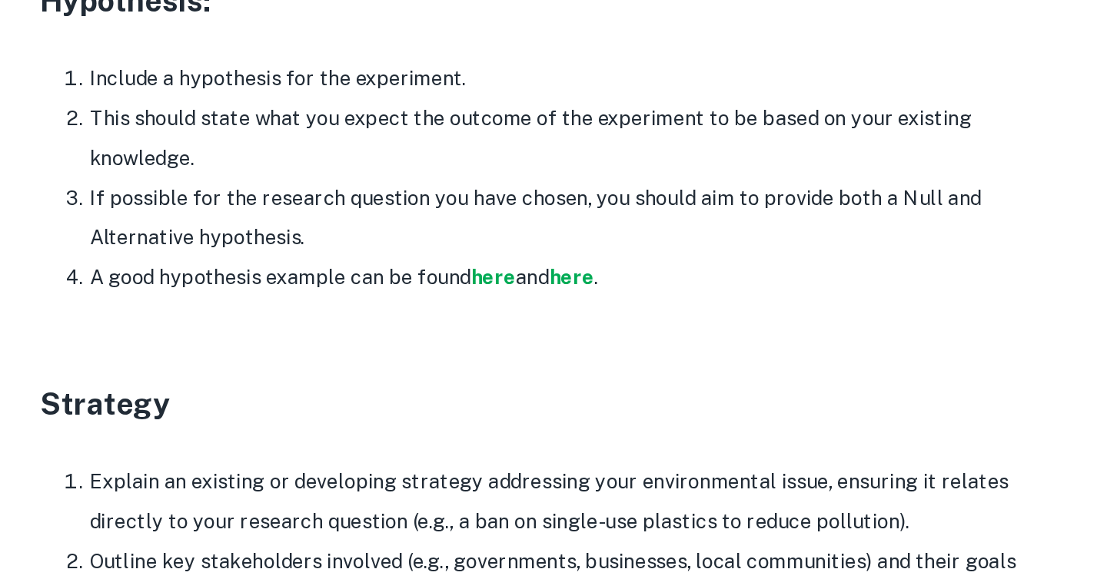
scroll to position [2208, 0]
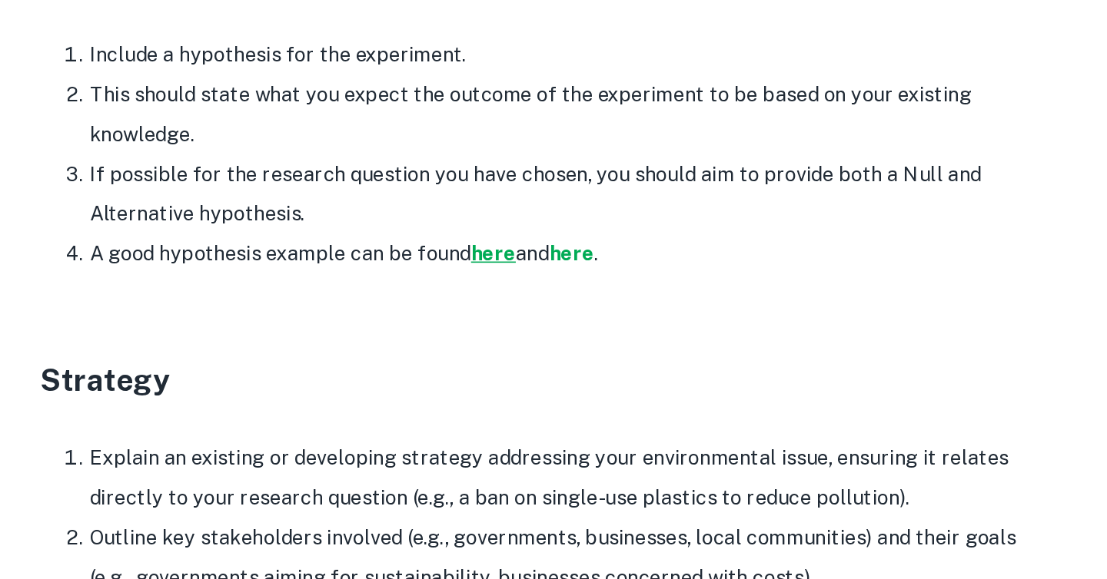
click at [398, 370] on strong "here" at bounding box center [402, 377] width 28 height 15
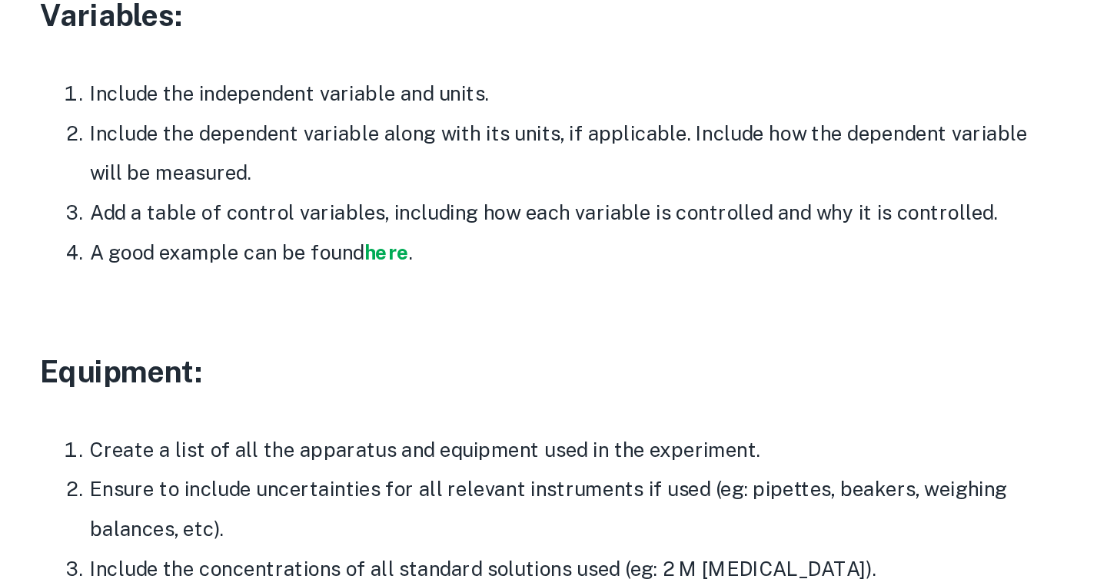
scroll to position [2788, 0]
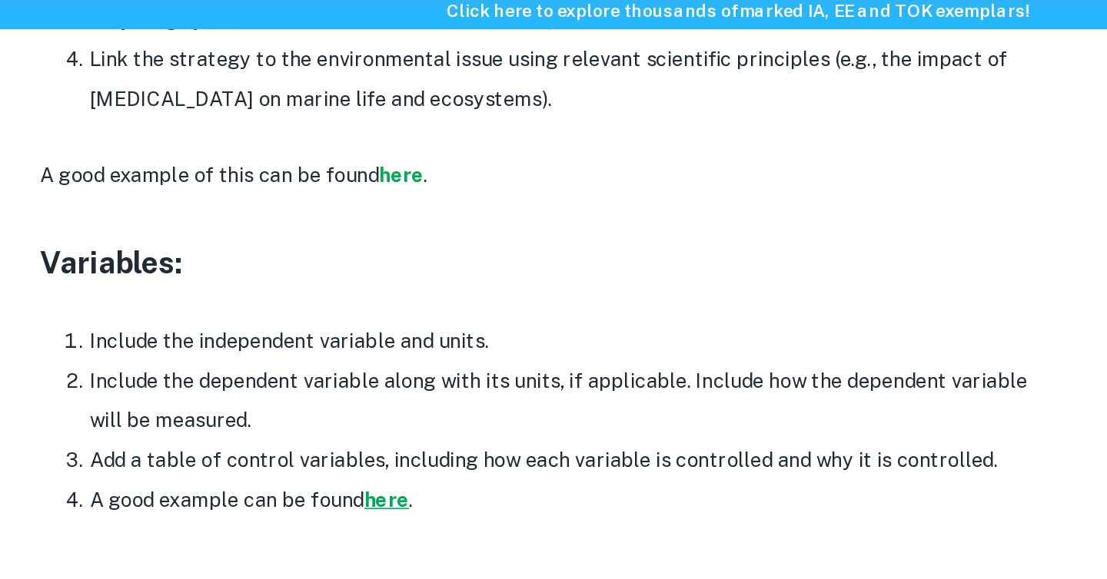
click at [333, 363] on strong "here" at bounding box center [336, 370] width 28 height 15
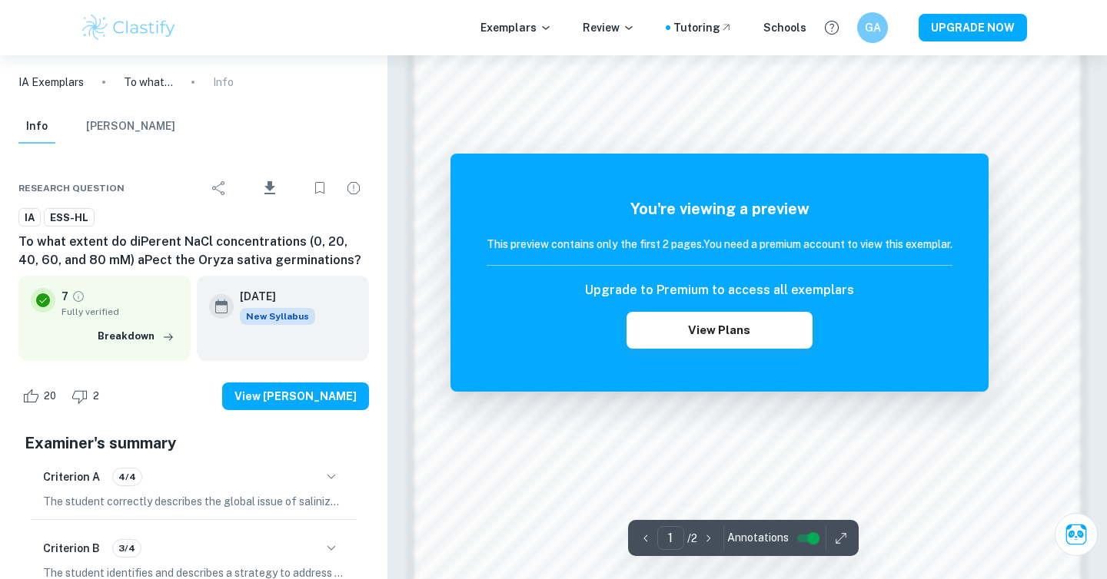
scroll to position [1322, 0]
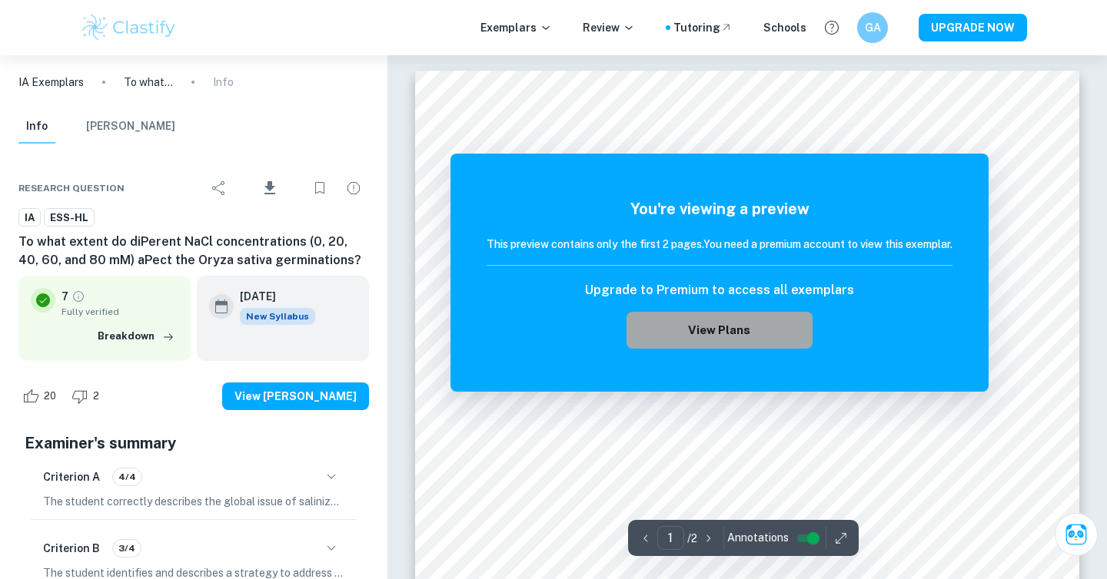
click at [689, 322] on button "View Plans" at bounding box center [719, 330] width 186 height 37
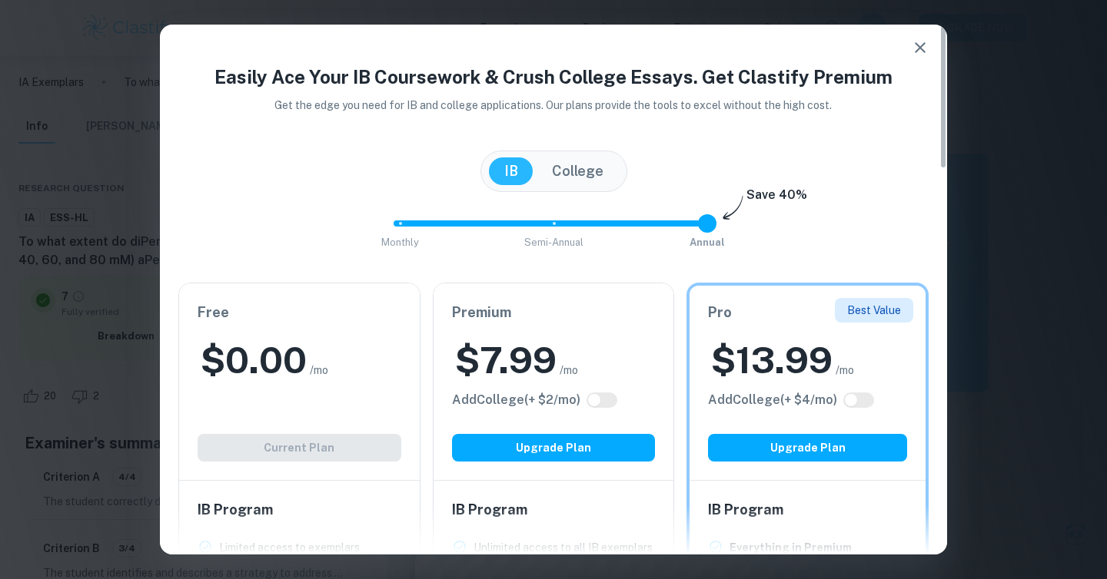
click at [925, 42] on icon "button" at bounding box center [920, 47] width 18 height 18
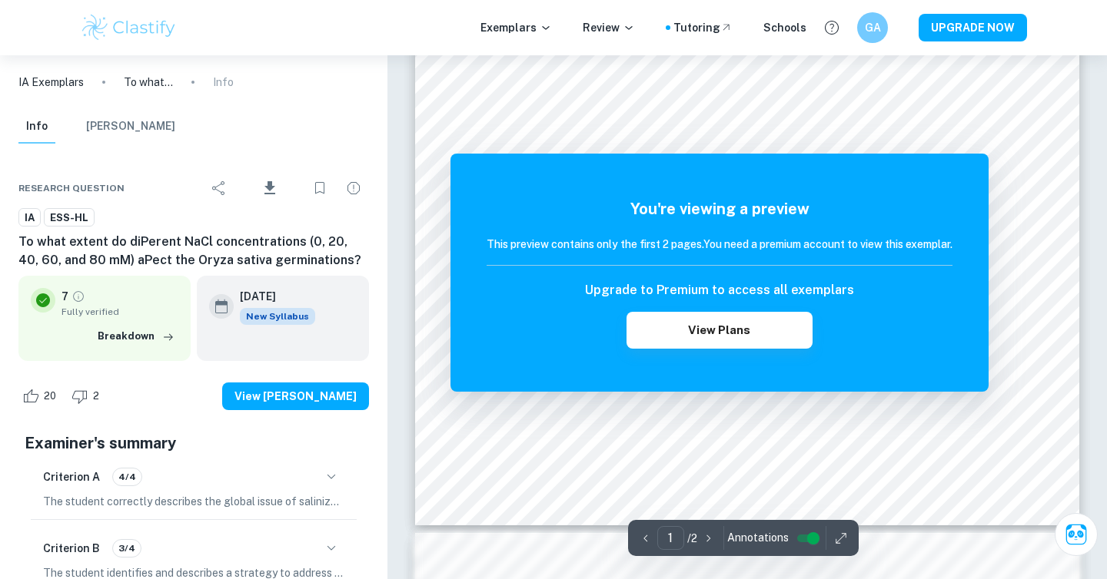
scroll to position [489, 0]
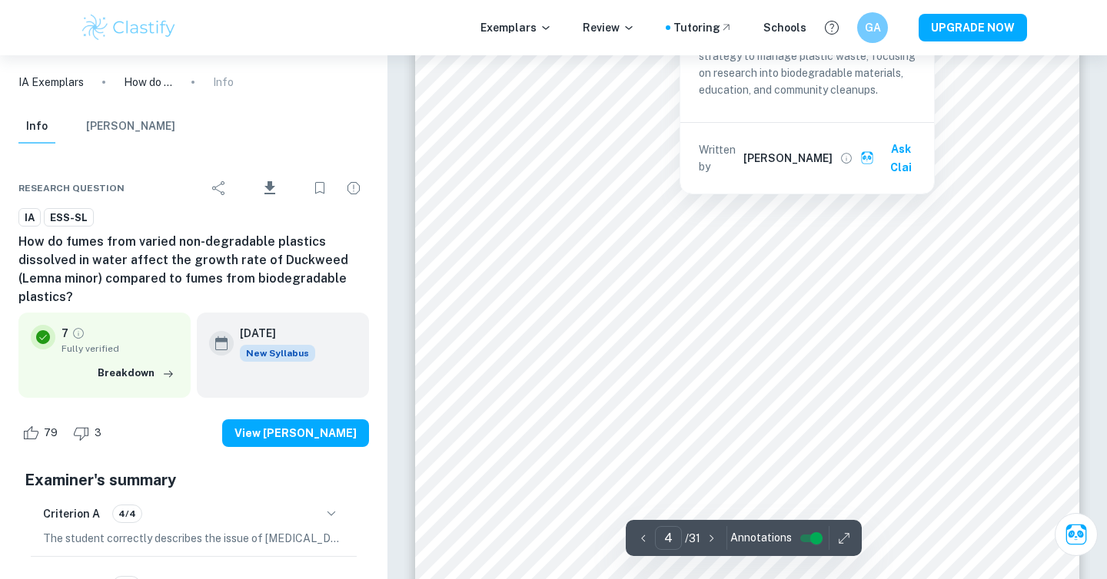
scroll to position [2902, 0]
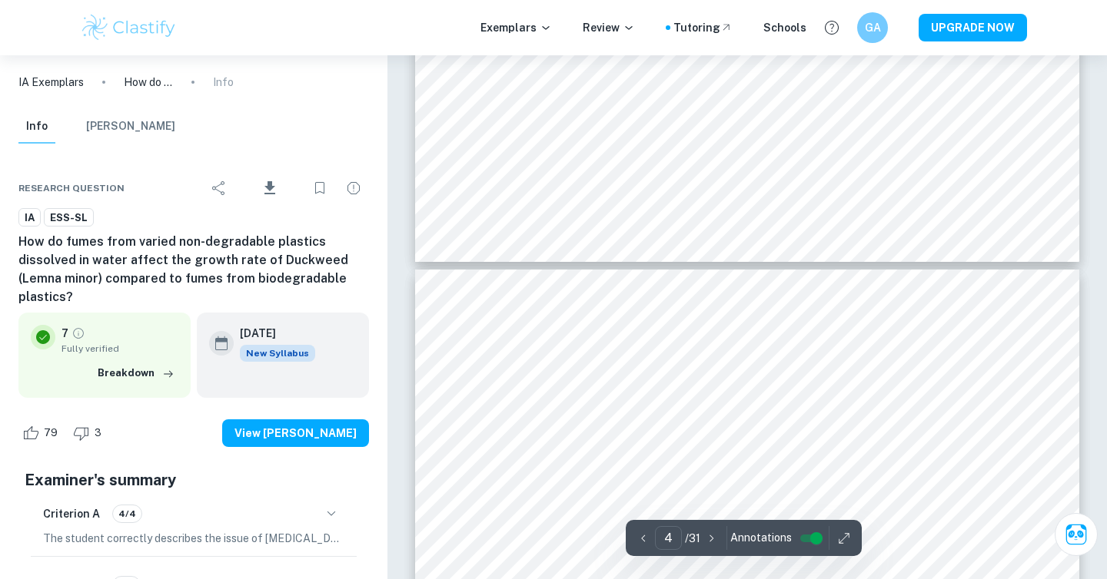
type input "3"
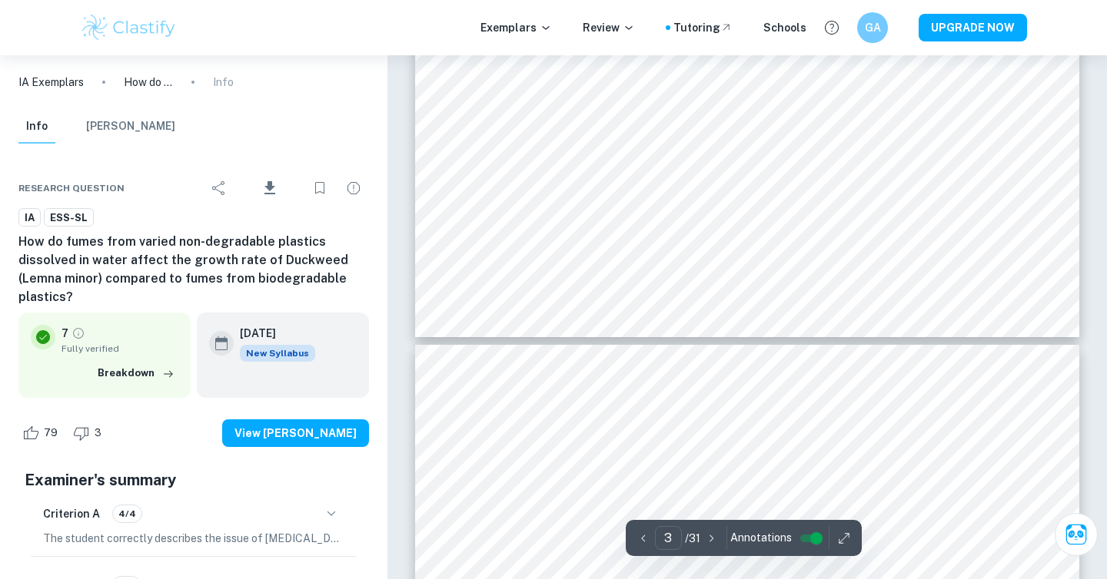
scroll to position [2504, 0]
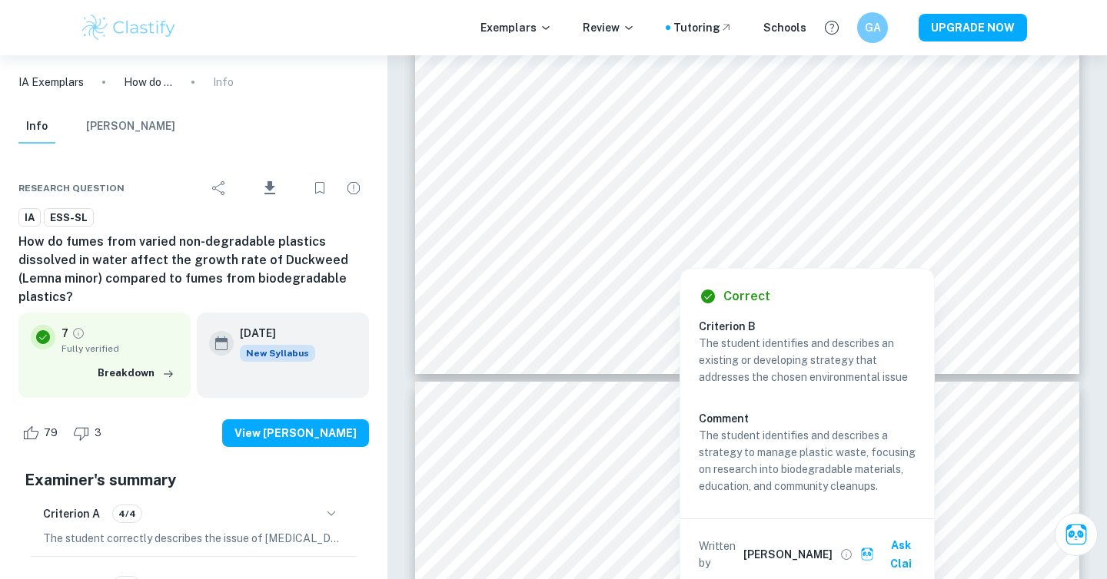
click at [901, 543] on button "Ask Clai" at bounding box center [892, 555] width 71 height 46
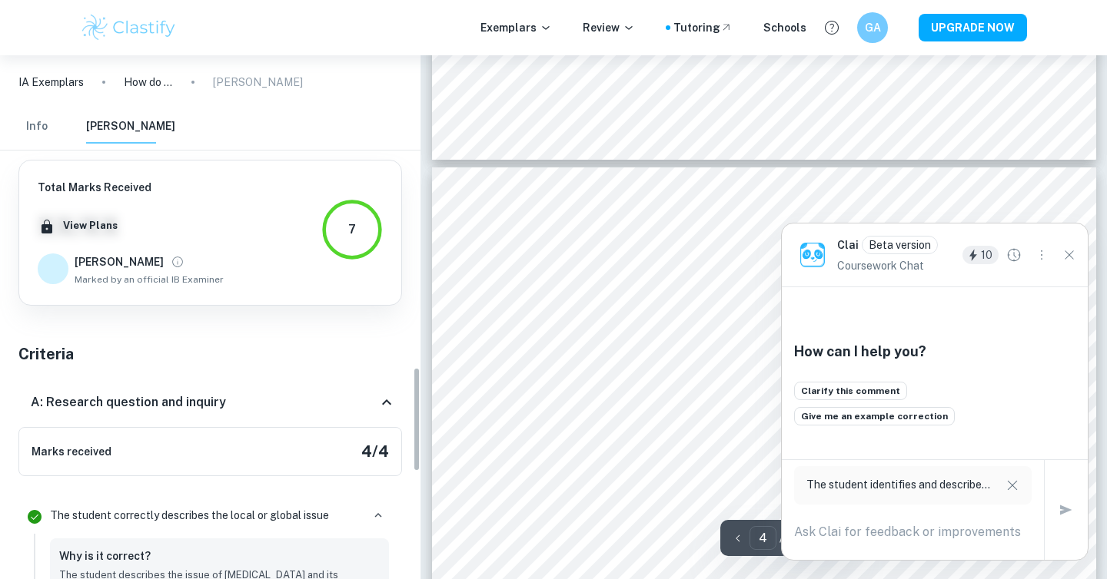
scroll to position [1565, 0]
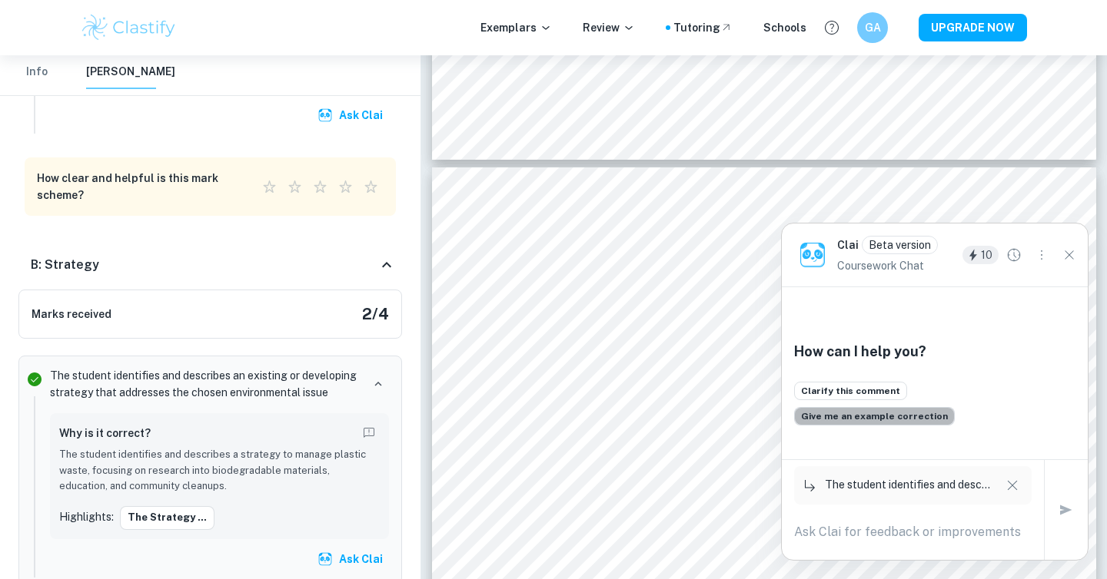
click at [915, 420] on button "Give me an example correction" at bounding box center [874, 416] width 161 height 18
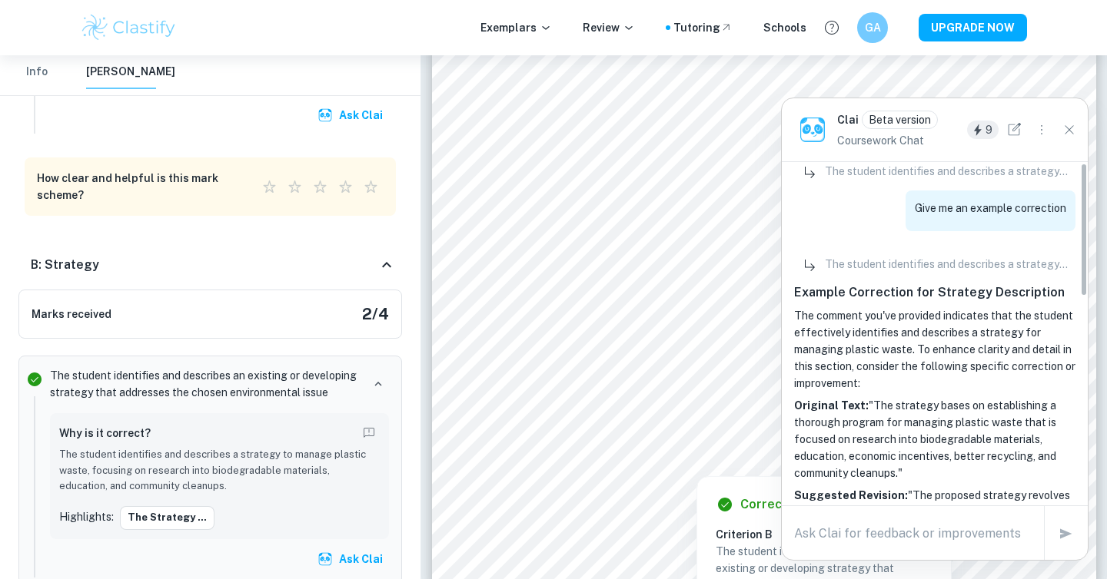
scroll to position [0, 0]
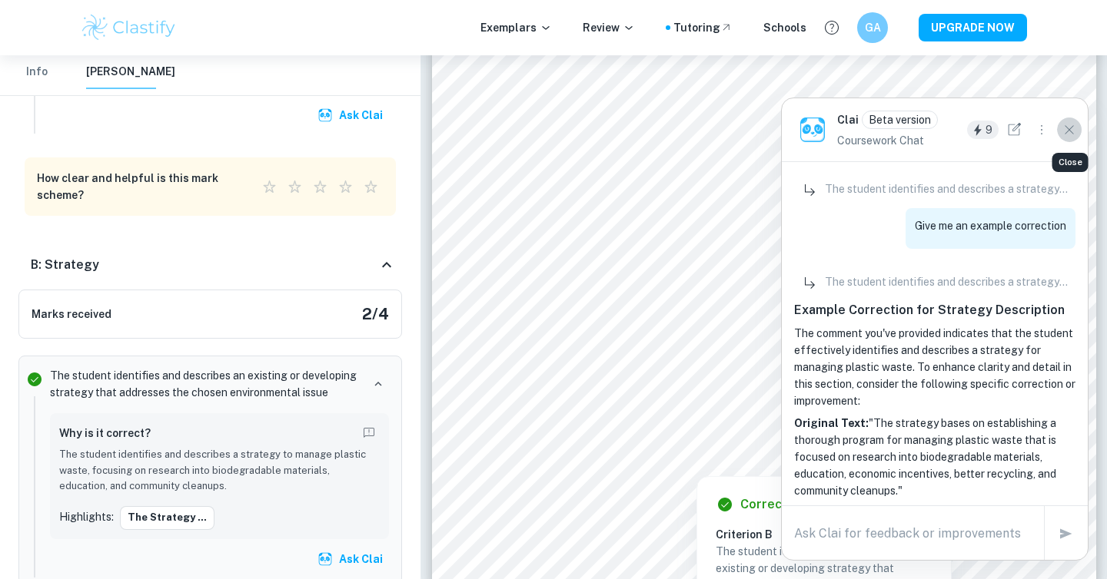
click at [1068, 120] on button "Close" at bounding box center [1069, 130] width 25 height 25
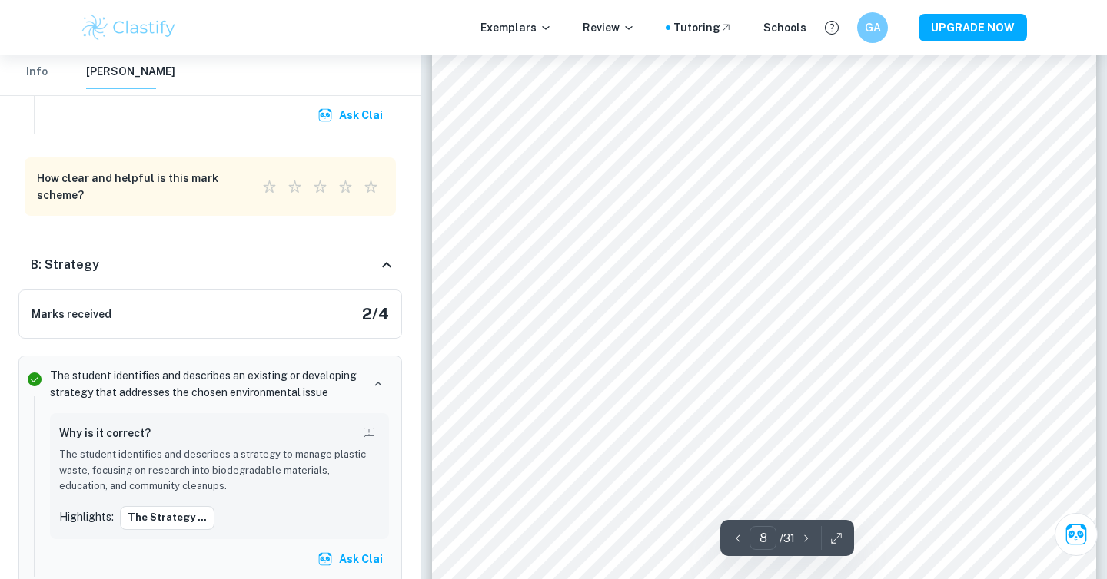
scroll to position [6135, 0]
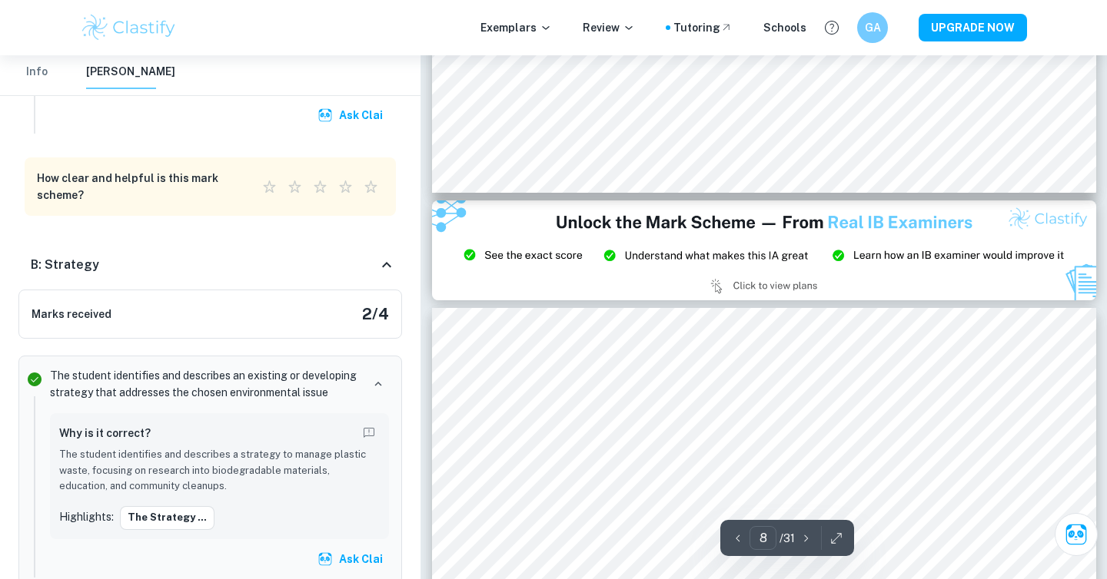
type input "9"
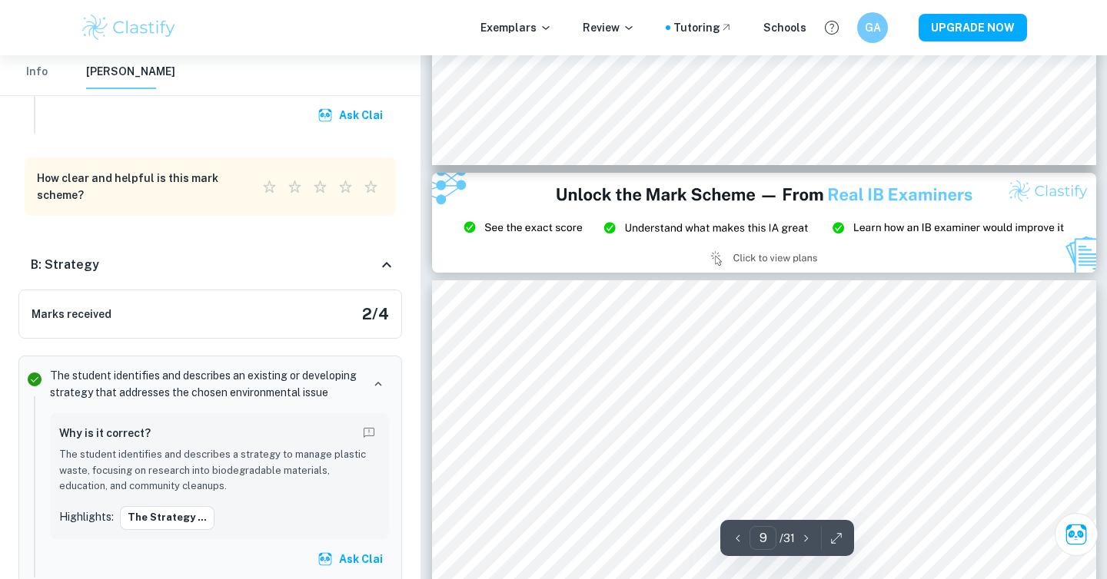
scroll to position [6840, 0]
